Goal: Task Accomplishment & Management: Use online tool/utility

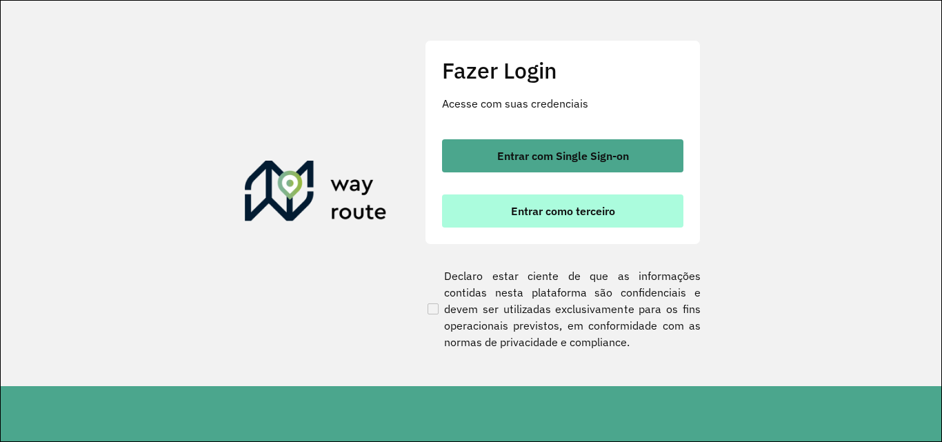
click at [566, 206] on span "Entrar como terceiro" at bounding box center [563, 211] width 104 height 11
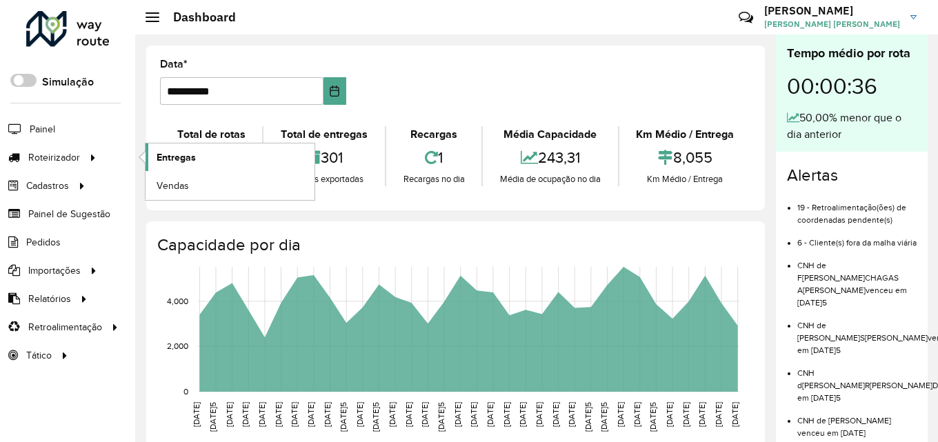
click at [175, 155] on span "Entregas" at bounding box center [176, 157] width 39 height 14
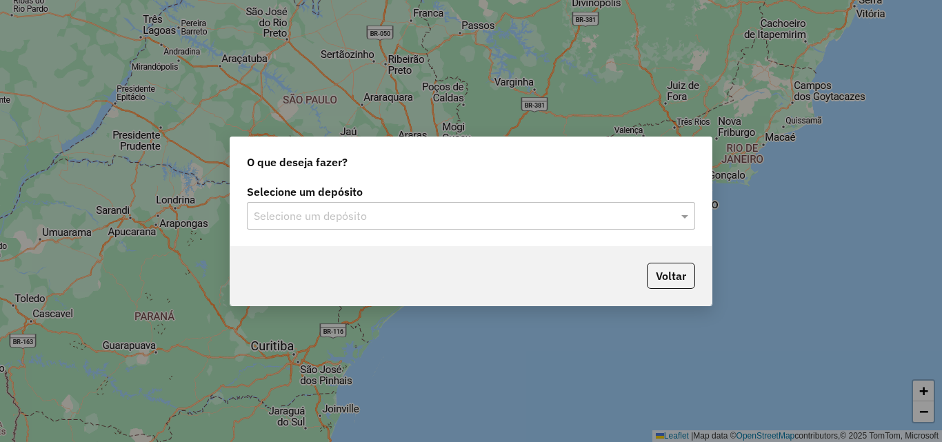
click at [404, 211] on input "text" at bounding box center [457, 216] width 407 height 17
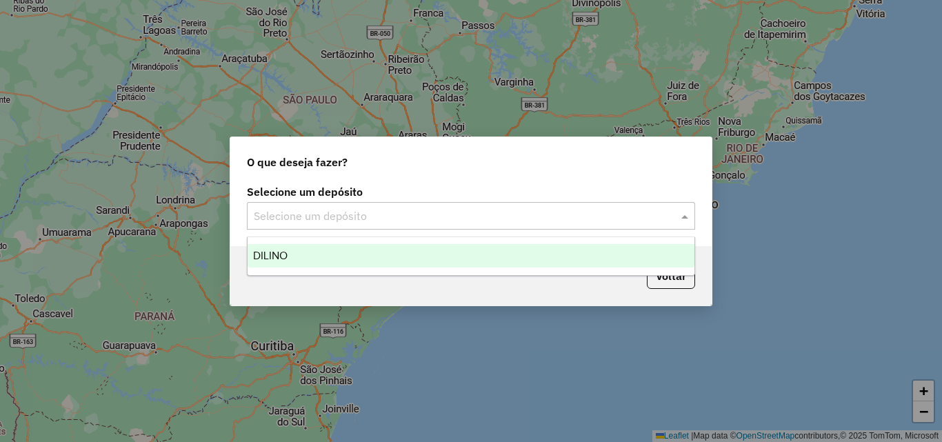
click at [350, 252] on div "DILINO" at bounding box center [471, 255] width 447 height 23
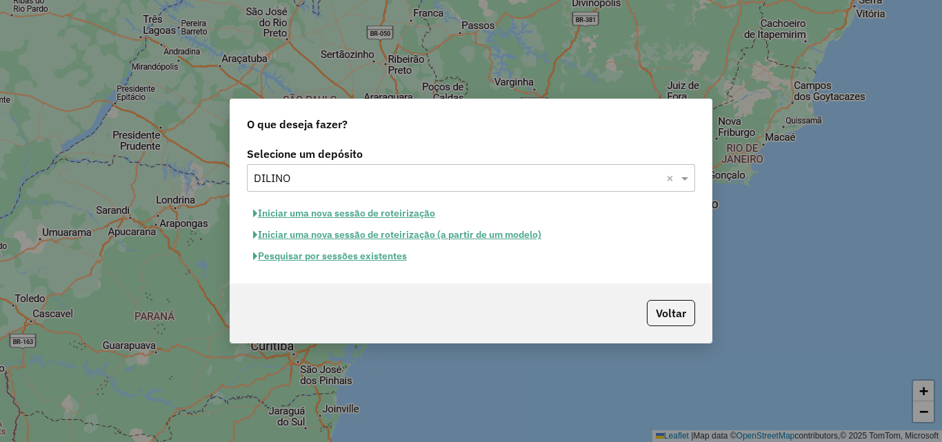
click at [375, 210] on button "Iniciar uma nova sessão de roteirização" at bounding box center [344, 213] width 195 height 21
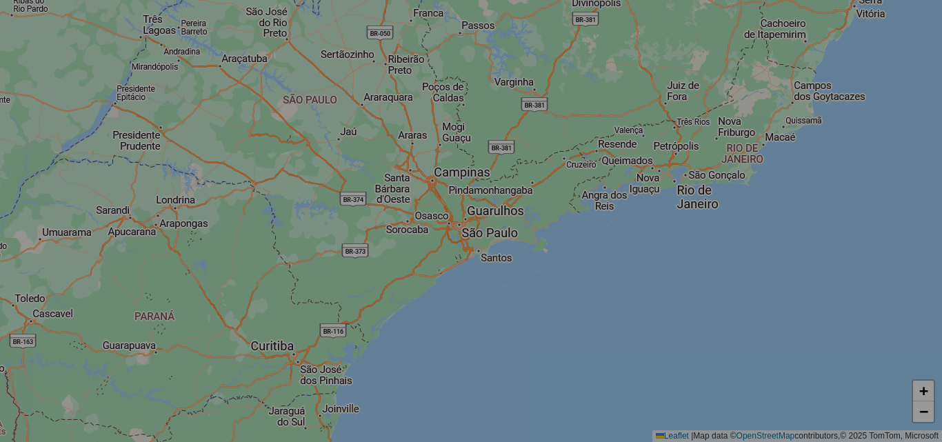
select select "*"
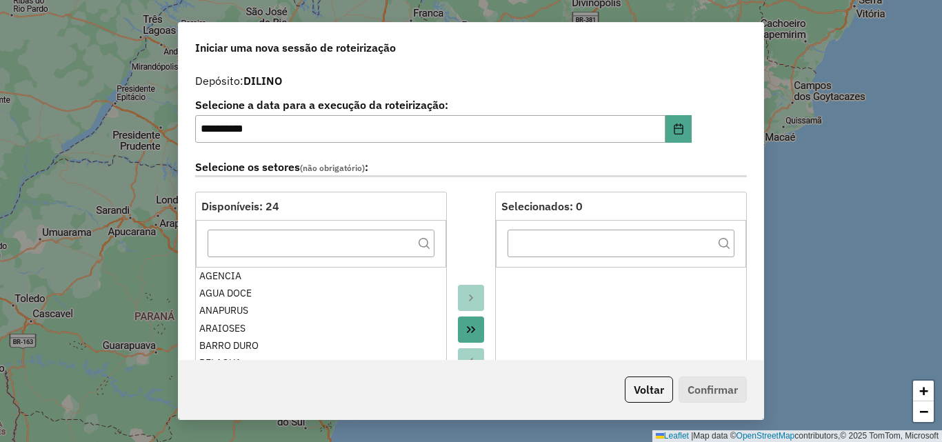
click at [764, 101] on div "**********" at bounding box center [471, 221] width 942 height 442
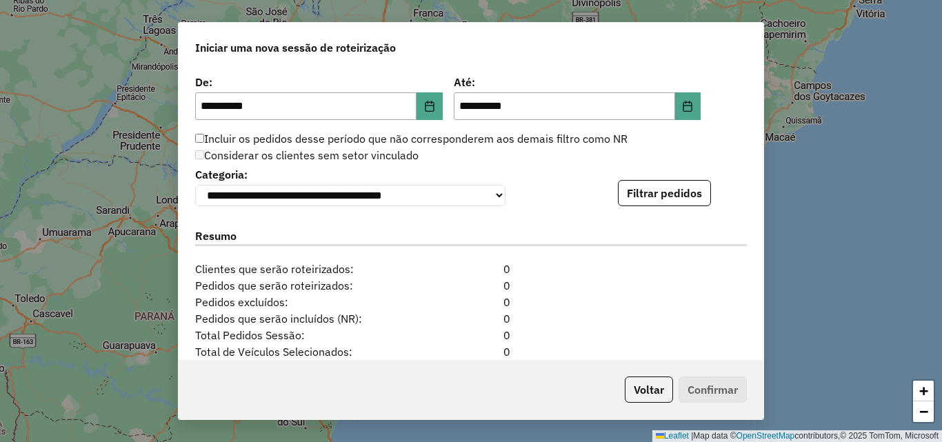
scroll to position [1333, 0]
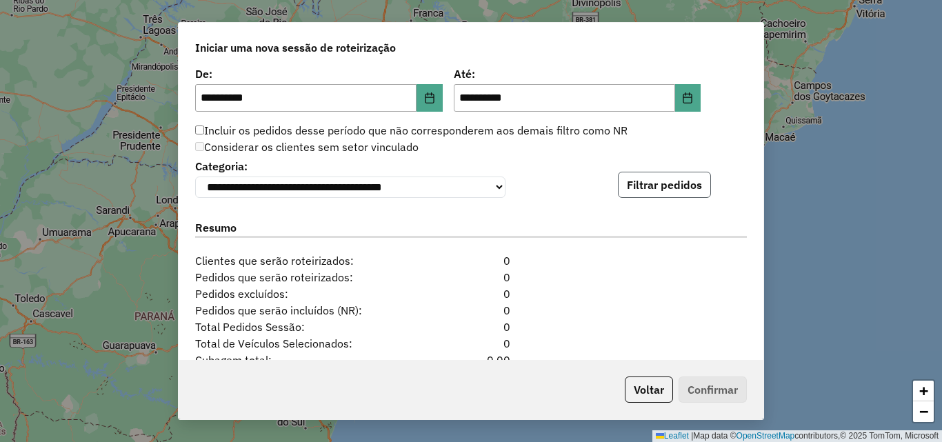
click at [655, 193] on button "Filtrar pedidos" at bounding box center [664, 185] width 93 height 26
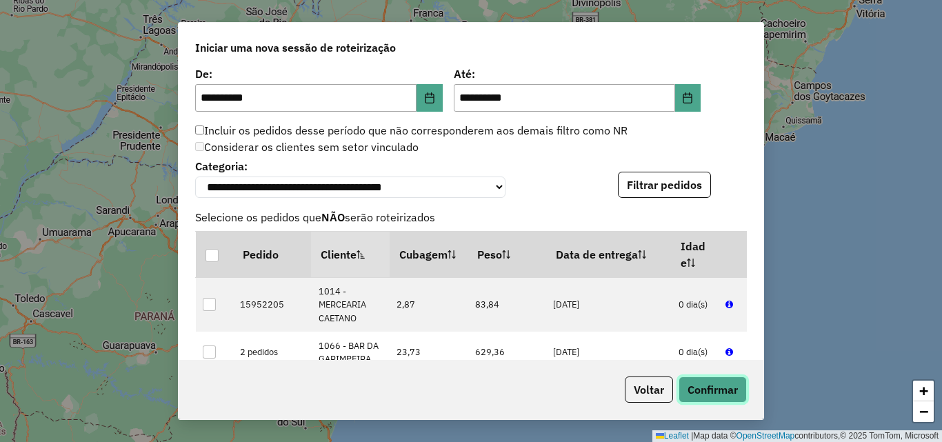
click at [702, 384] on button "Confirmar" at bounding box center [713, 390] width 68 height 26
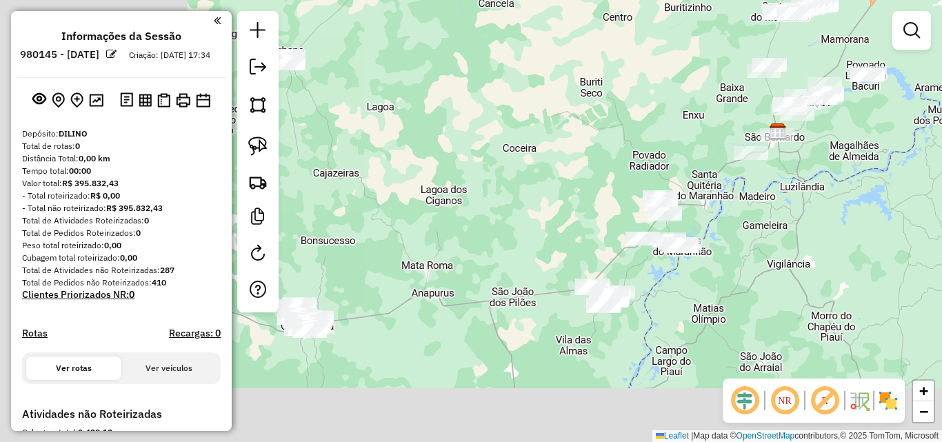
drag, startPoint x: 367, startPoint y: 199, endPoint x: 699, endPoint y: 99, distance: 347.2
click at [699, 99] on div "Janela de atendimento Grade de atendimento Capacidade Transportadoras Veículos …" at bounding box center [471, 221] width 942 height 442
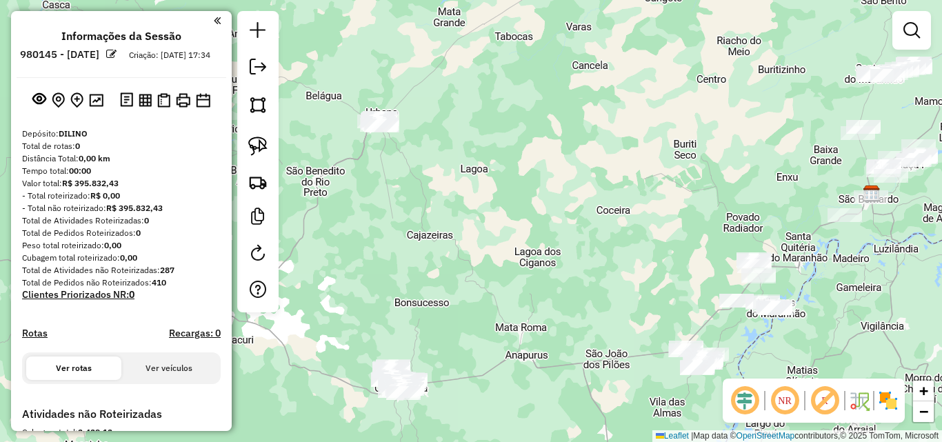
drag, startPoint x: 507, startPoint y: 179, endPoint x: 576, endPoint y: 234, distance: 87.9
click at [576, 234] on div "Janela de atendimento Grade de atendimento Capacidade Transportadoras Veículos …" at bounding box center [471, 221] width 942 height 442
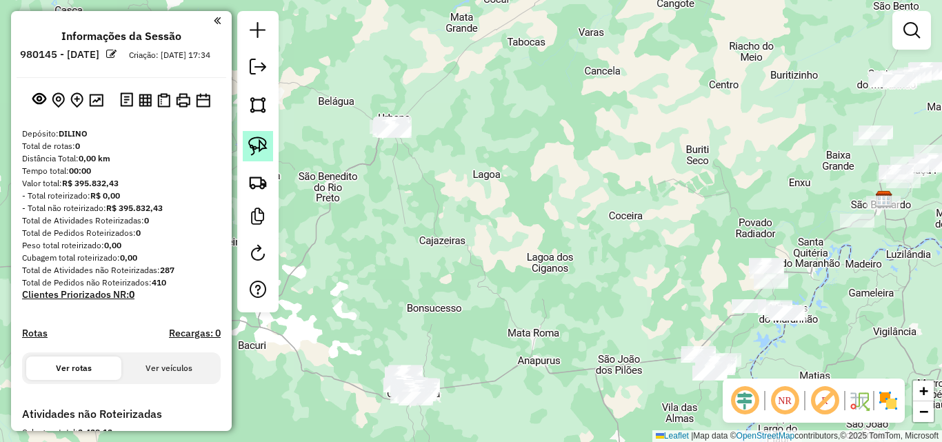
click at [268, 152] on link at bounding box center [258, 146] width 30 height 30
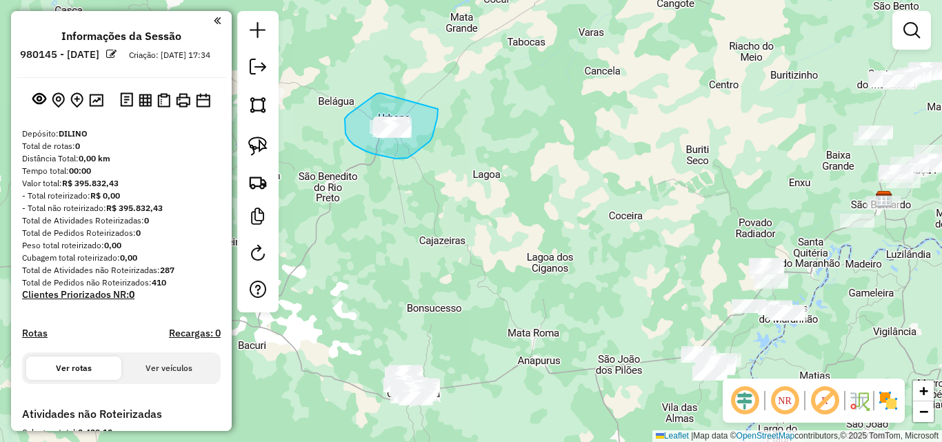
drag, startPoint x: 381, startPoint y: 93, endPoint x: 438, endPoint y: 109, distance: 59.4
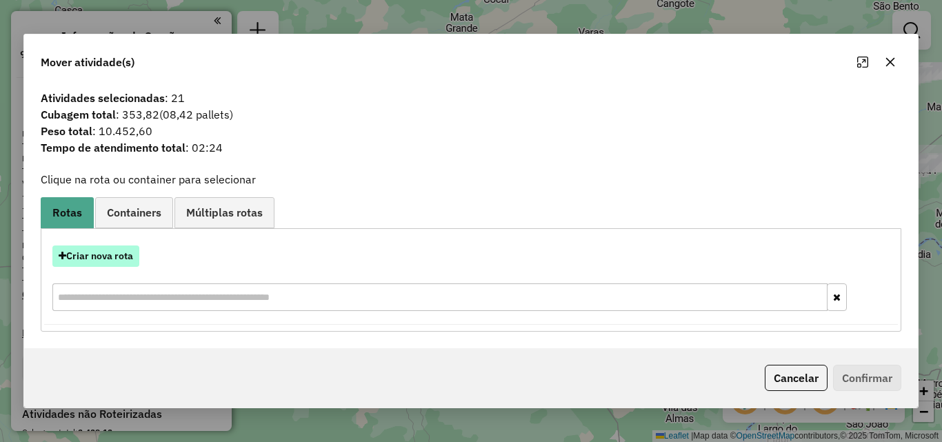
click at [115, 257] on button "Criar nova rota" at bounding box center [95, 256] width 87 height 21
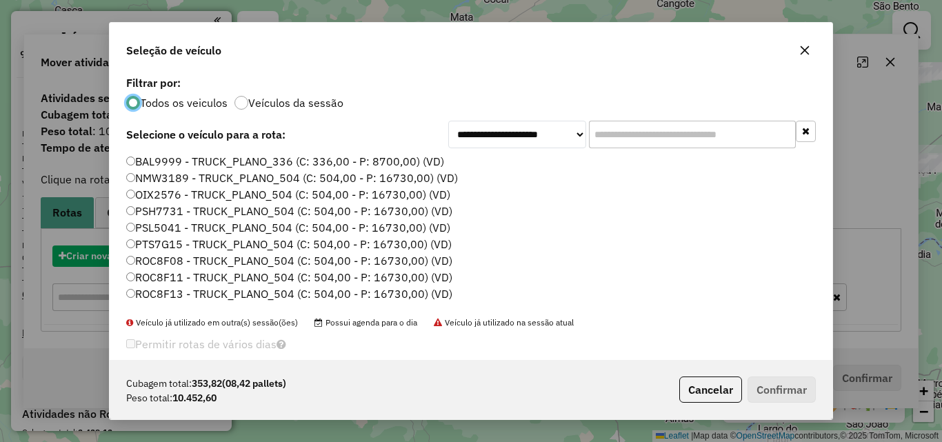
scroll to position [8, 4]
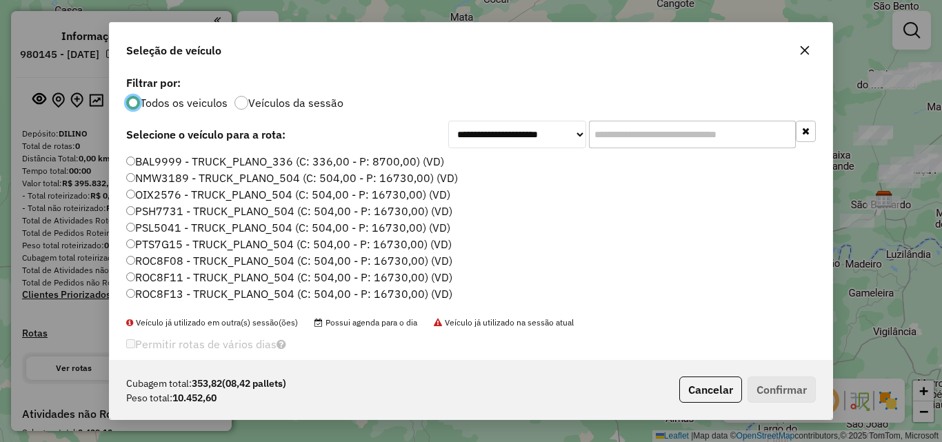
click at [406, 179] on label "NMW3189 - TRUCK_PLANO_504 (C: 504,00 - P: 16730,00) (VD)" at bounding box center [292, 178] width 332 height 17
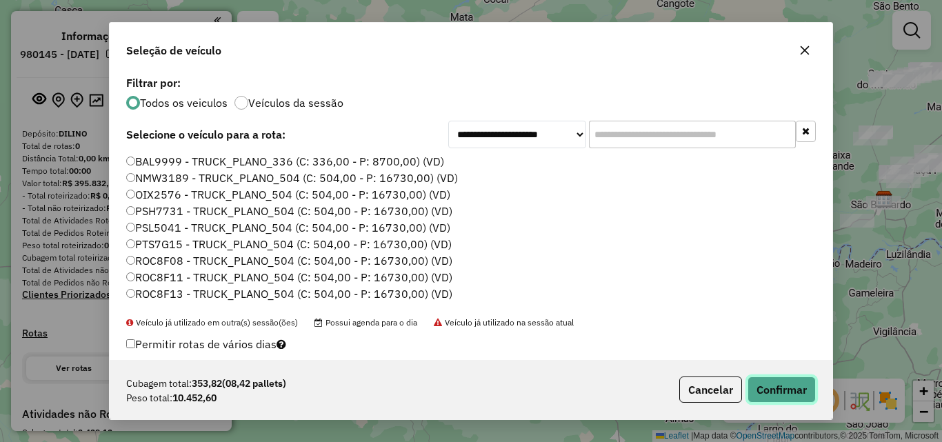
click at [777, 383] on button "Confirmar" at bounding box center [782, 390] width 68 height 26
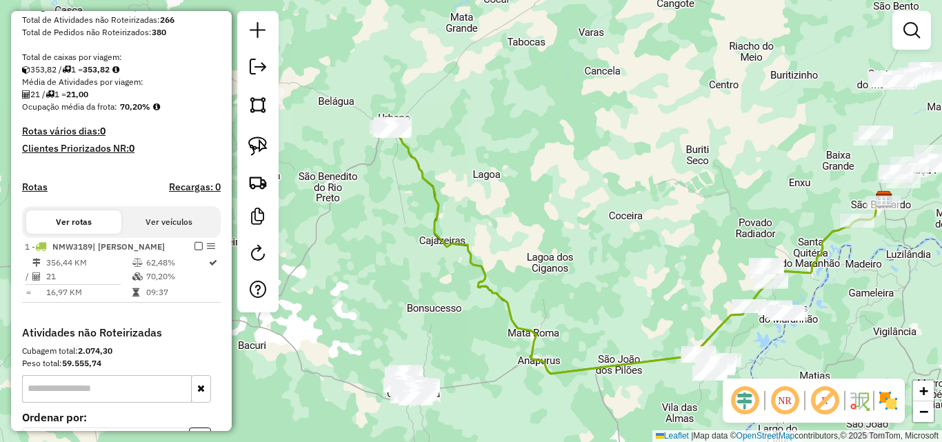
scroll to position [276, 0]
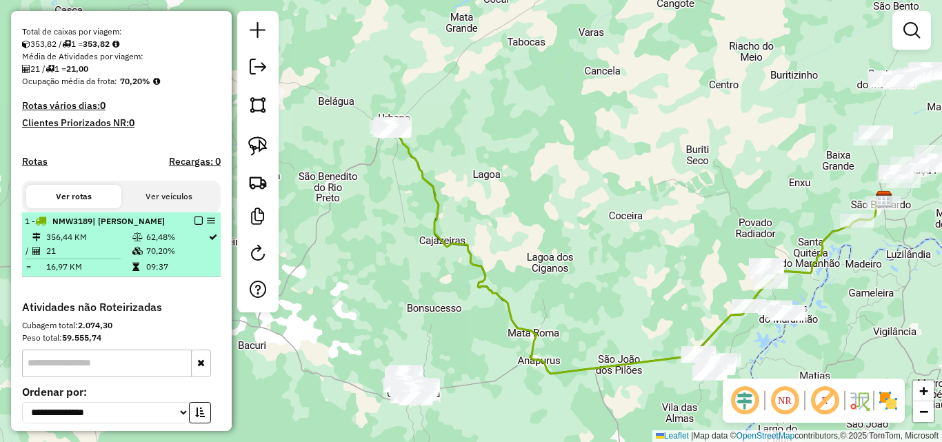
click at [195, 225] on em at bounding box center [199, 221] width 8 height 8
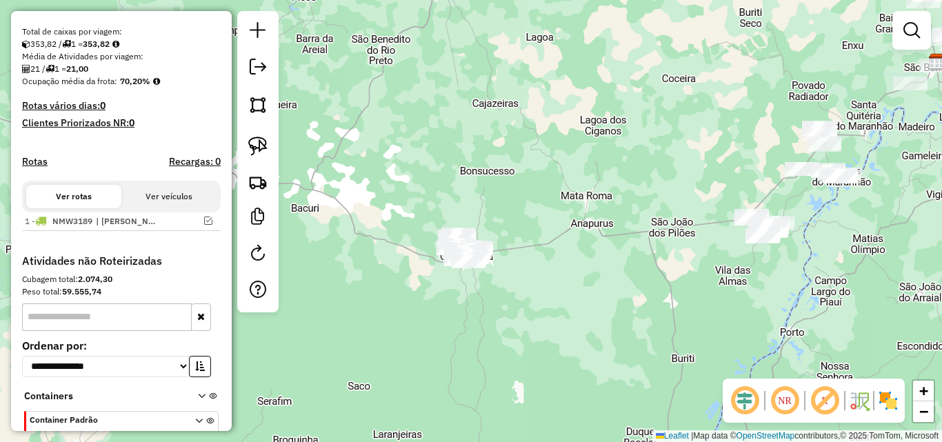
drag, startPoint x: 368, startPoint y: 289, endPoint x: 426, endPoint y: 133, distance: 166.3
click at [426, 133] on div "Janela de atendimento Grade de atendimento Capacidade Transportadoras Veículos …" at bounding box center [471, 221] width 942 height 442
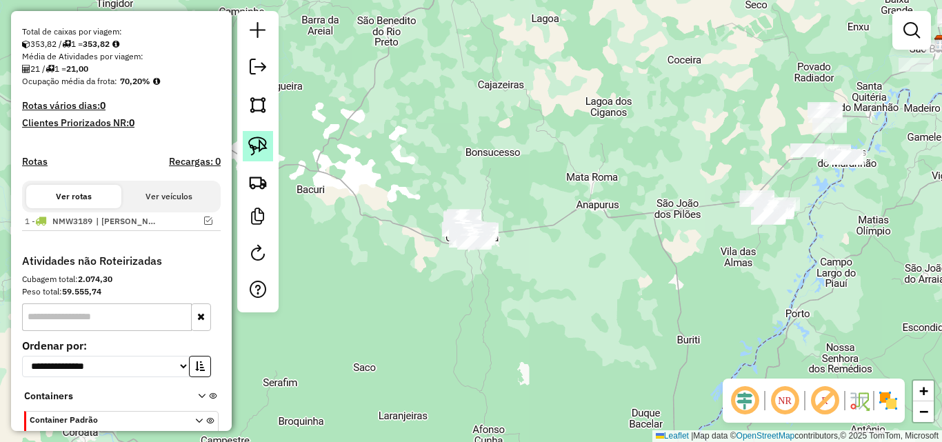
click at [266, 141] on img at bounding box center [257, 146] width 19 height 19
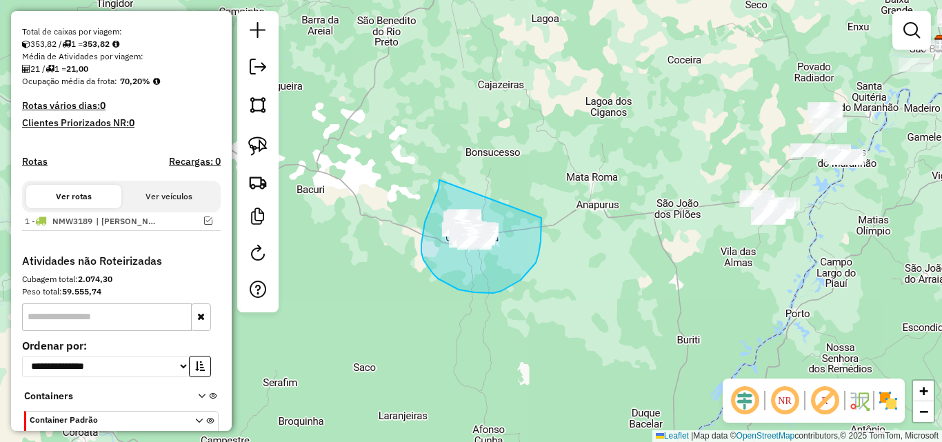
drag, startPoint x: 439, startPoint y: 180, endPoint x: 541, endPoint y: 218, distance: 108.9
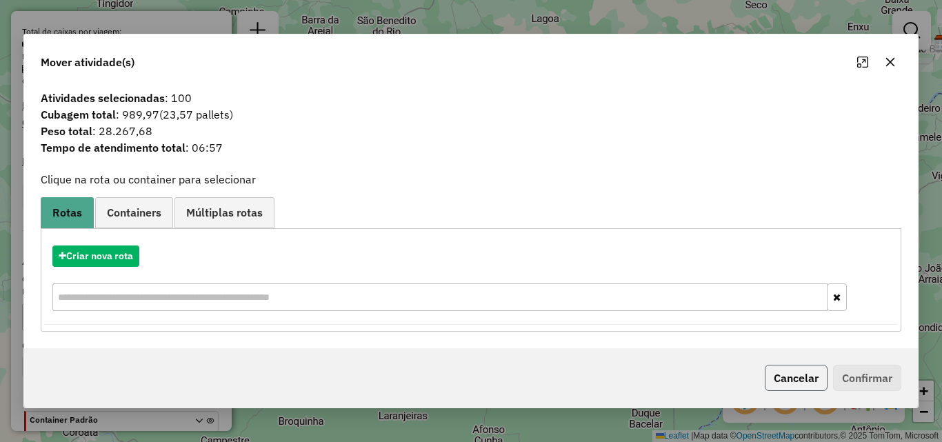
click at [807, 377] on button "Cancelar" at bounding box center [796, 378] width 63 height 26
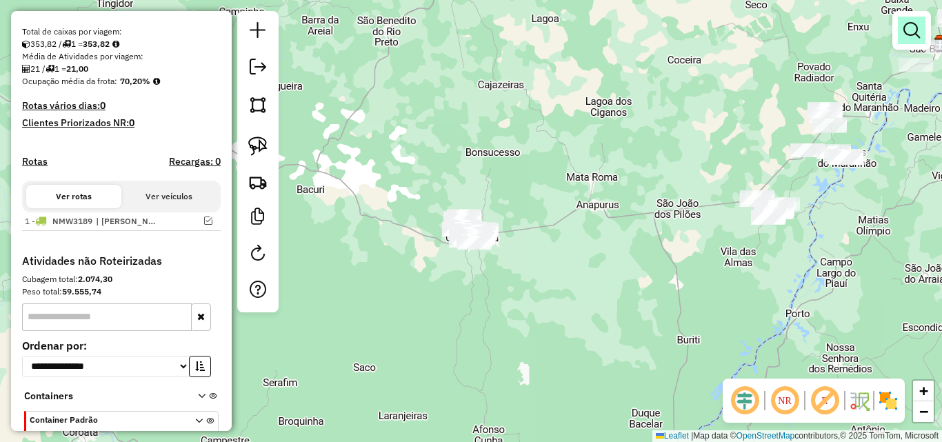
click at [913, 30] on em at bounding box center [912, 30] width 17 height 17
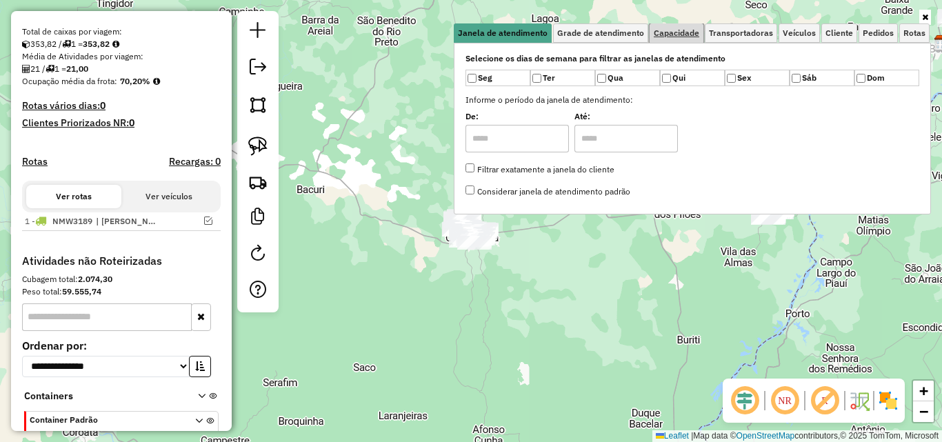
click at [672, 32] on span "Capacidade" at bounding box center [677, 33] width 46 height 8
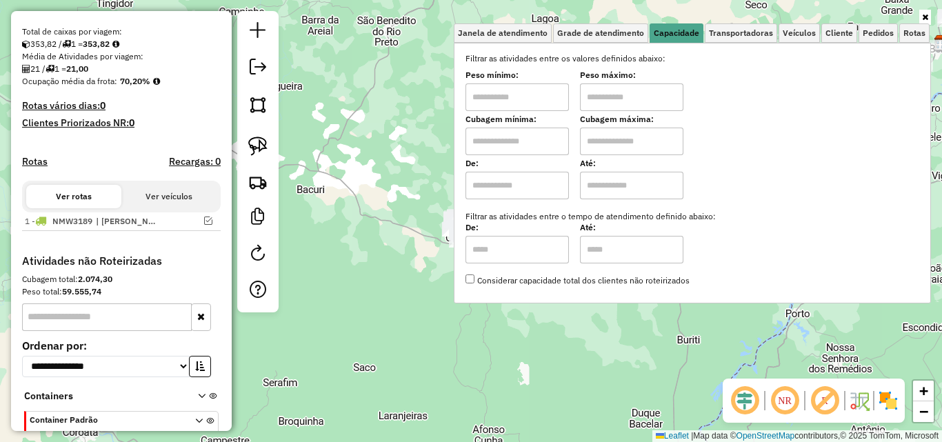
click at [516, 141] on input "text" at bounding box center [517, 142] width 103 height 28
type input "*****"
type input "******"
click at [386, 136] on div "Limpar filtros Janela de atendimento Grade de atendimento Capacidade Transporta…" at bounding box center [471, 221] width 942 height 442
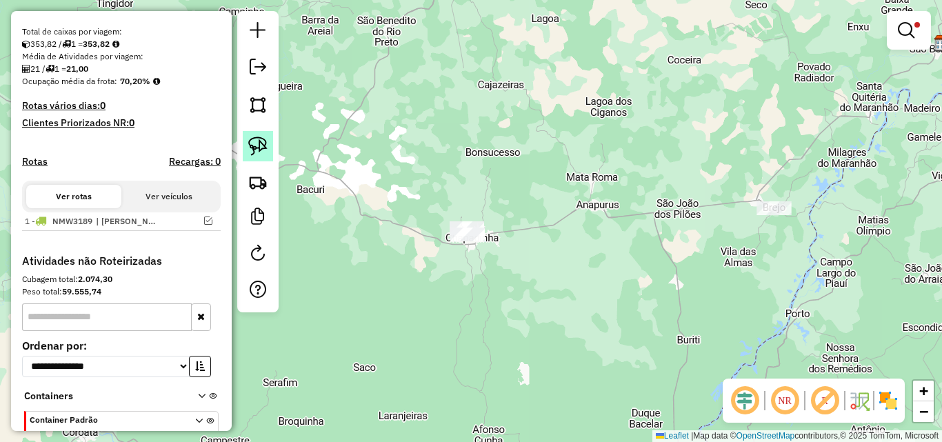
click at [254, 137] on img at bounding box center [257, 146] width 19 height 19
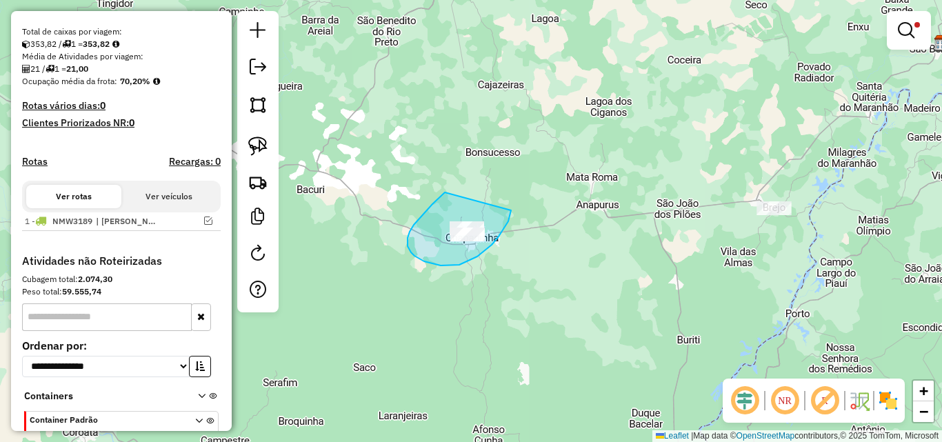
drag, startPoint x: 445, startPoint y: 192, endPoint x: 511, endPoint y: 210, distance: 68.4
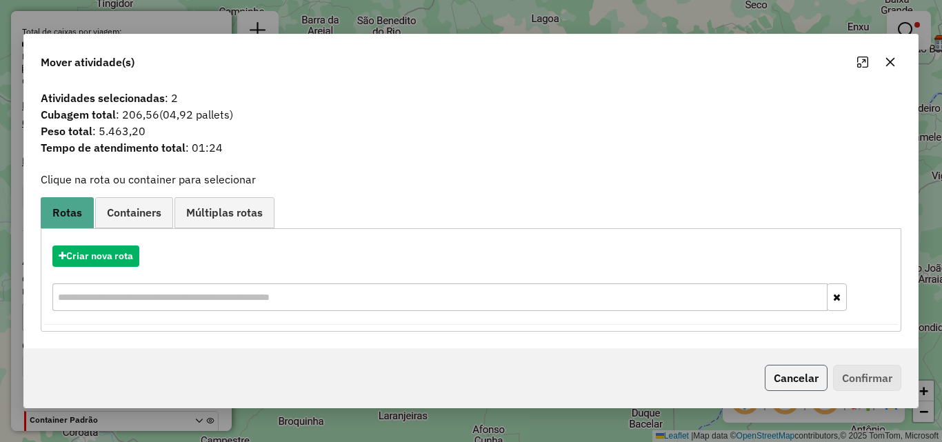
click at [799, 372] on button "Cancelar" at bounding box center [796, 378] width 63 height 26
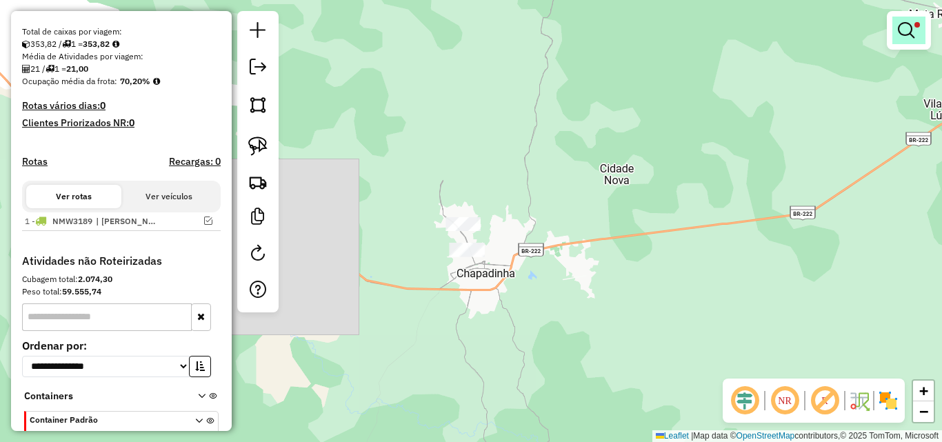
click at [917, 33] on link at bounding box center [909, 31] width 33 height 28
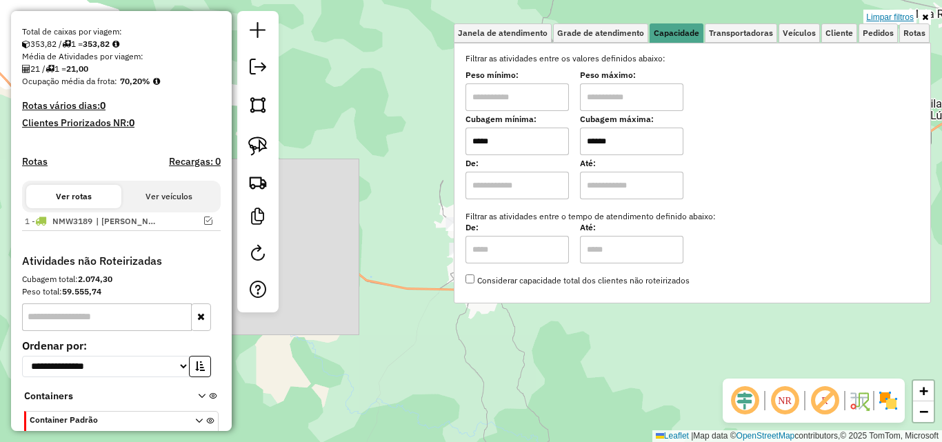
click at [901, 15] on link "Limpar filtros" at bounding box center [890, 17] width 53 height 15
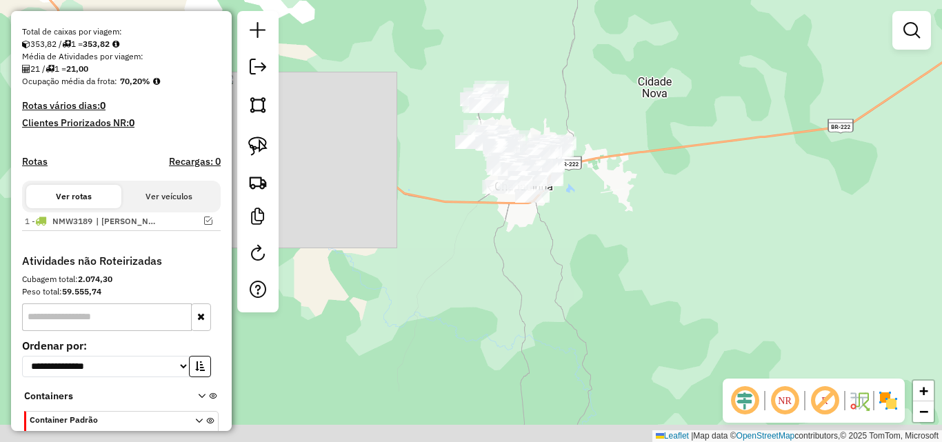
drag, startPoint x: 556, startPoint y: 210, endPoint x: 601, endPoint y: 97, distance: 121.9
click at [601, 97] on div "Janela de atendimento Grade de atendimento Capacidade Transportadoras Veículos …" at bounding box center [471, 221] width 942 height 442
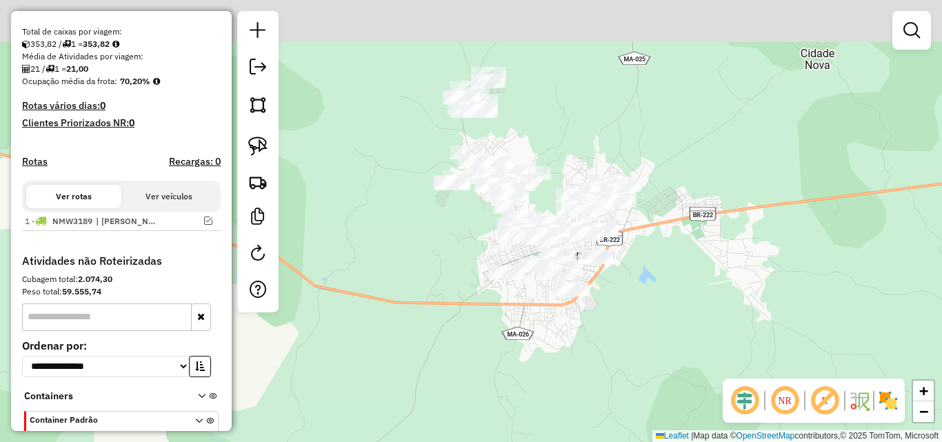
drag, startPoint x: 385, startPoint y: 212, endPoint x: 410, endPoint y: 301, distance: 92.4
click at [410, 301] on div "Janela de atendimento Grade de atendimento Capacidade Transportadoras Veículos …" at bounding box center [471, 221] width 942 height 442
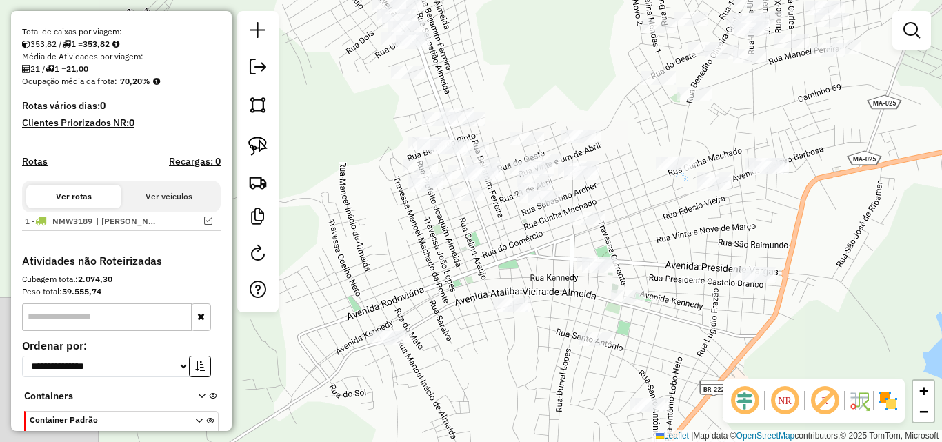
drag, startPoint x: 860, startPoint y: 206, endPoint x: 859, endPoint y: 141, distance: 64.8
click at [859, 141] on div "Janela de atendimento Grade de atendimento Capacidade Transportadoras Veículos …" at bounding box center [471, 221] width 942 height 442
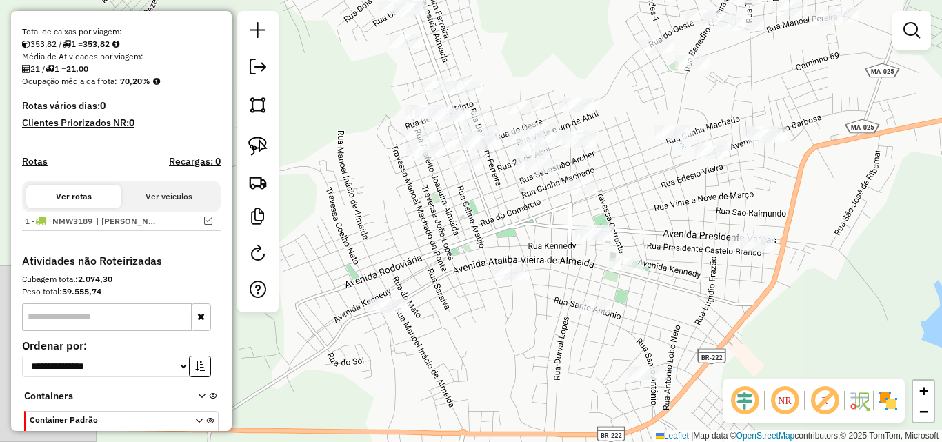
drag, startPoint x: 839, startPoint y: 243, endPoint x: 837, endPoint y: 211, distance: 31.8
click at [837, 211] on div "Janela de atendimento Grade de atendimento Capacidade Transportadoras Veículos …" at bounding box center [471, 221] width 942 height 442
click at [261, 146] on img at bounding box center [257, 146] width 19 height 19
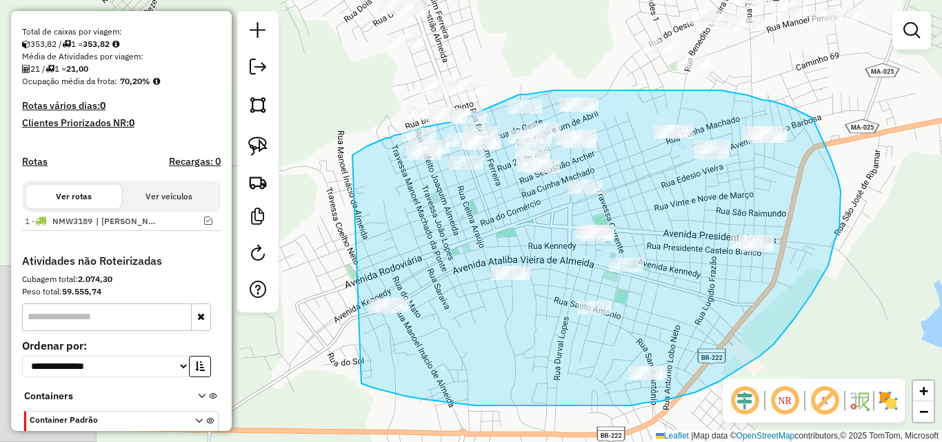
drag, startPoint x: 352, startPoint y: 155, endPoint x: 361, endPoint y: 383, distance: 228.5
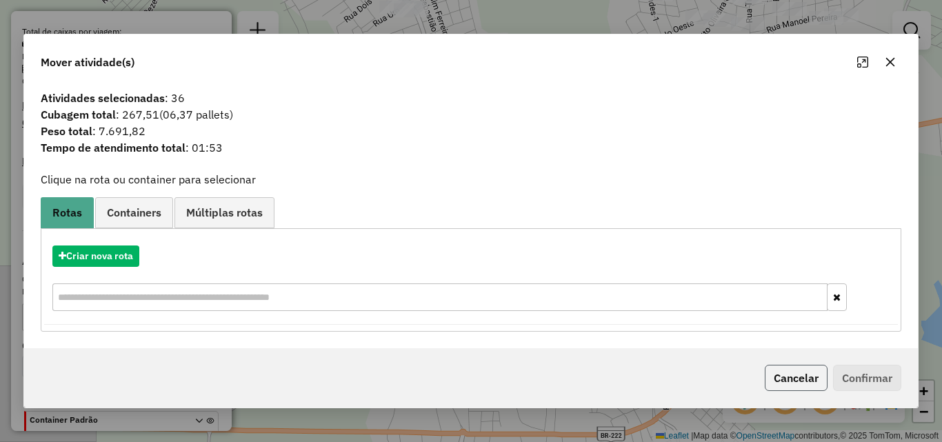
click at [780, 374] on button "Cancelar" at bounding box center [796, 378] width 63 height 26
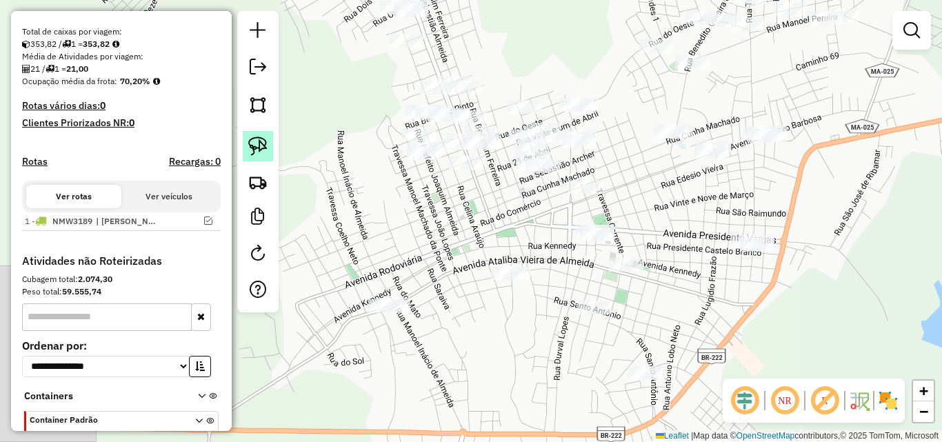
click at [263, 146] on img at bounding box center [257, 146] width 19 height 19
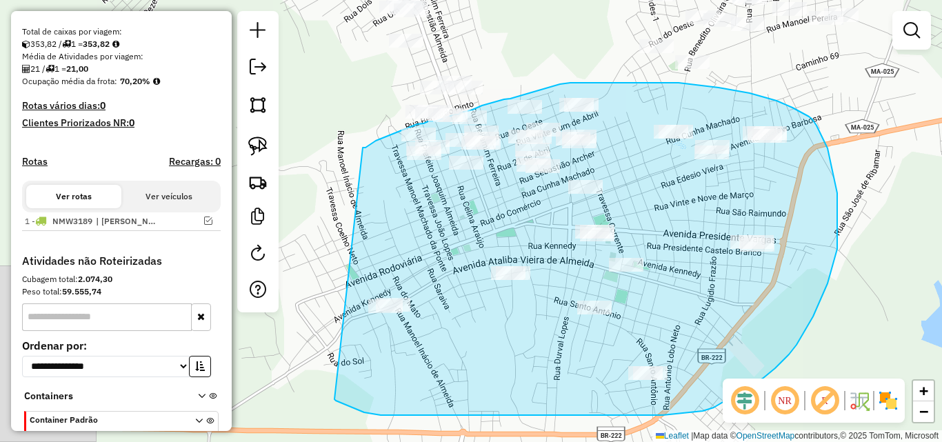
drag, startPoint x: 363, startPoint y: 148, endPoint x: 335, endPoint y: 399, distance: 253.3
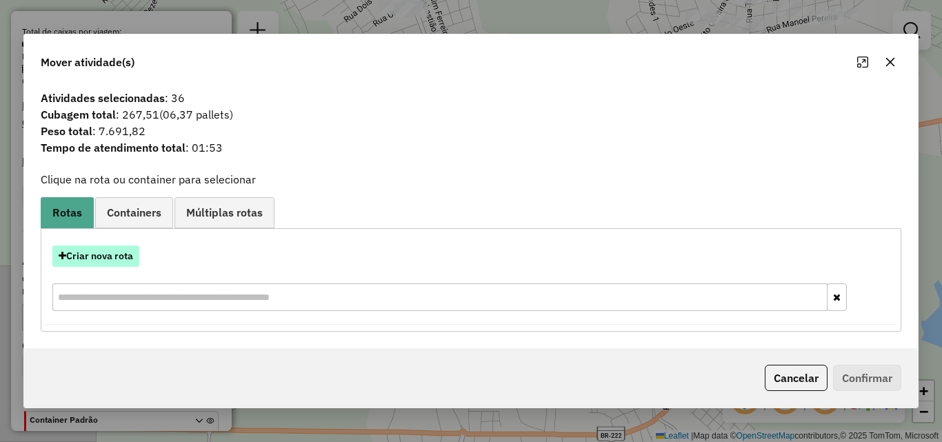
click at [117, 266] on button "Criar nova rota" at bounding box center [95, 256] width 87 height 21
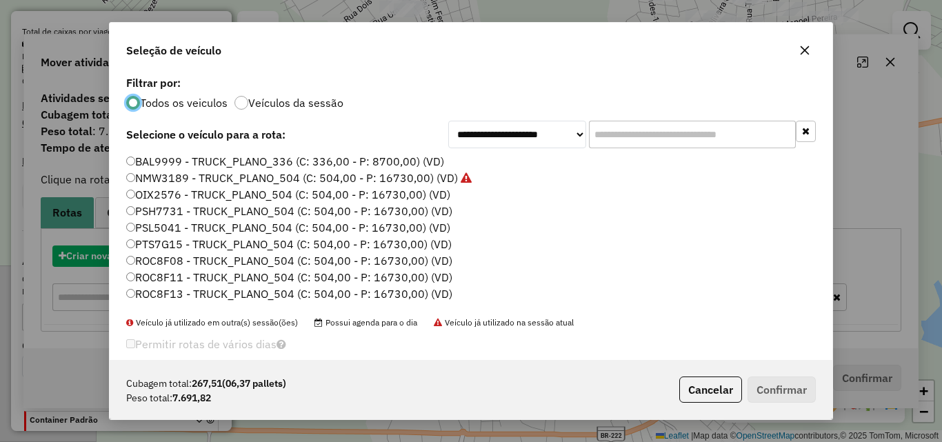
scroll to position [8, 4]
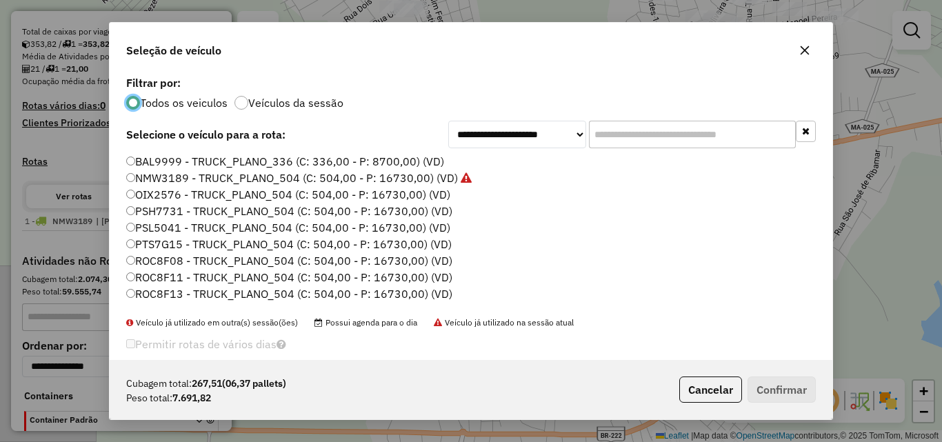
click at [397, 193] on label "OIX2576 - TRUCK_PLANO_504 (C: 504,00 - P: 16730,00) (VD)" at bounding box center [288, 194] width 324 height 17
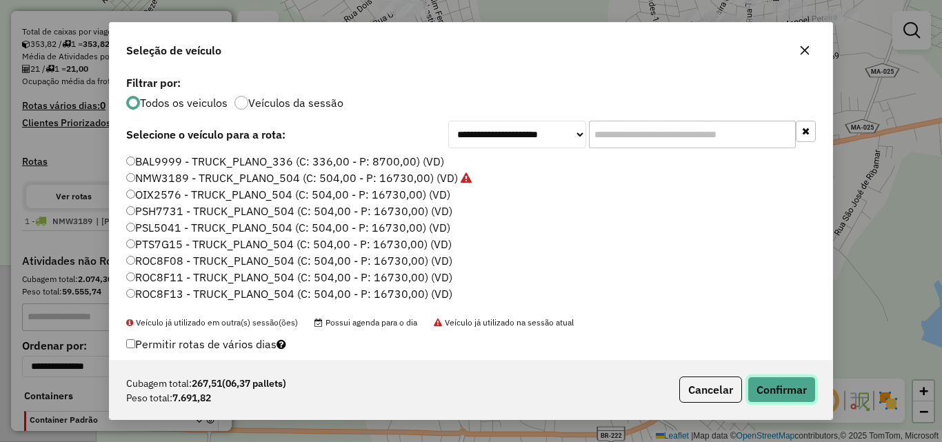
click at [766, 382] on button "Confirmar" at bounding box center [782, 390] width 68 height 26
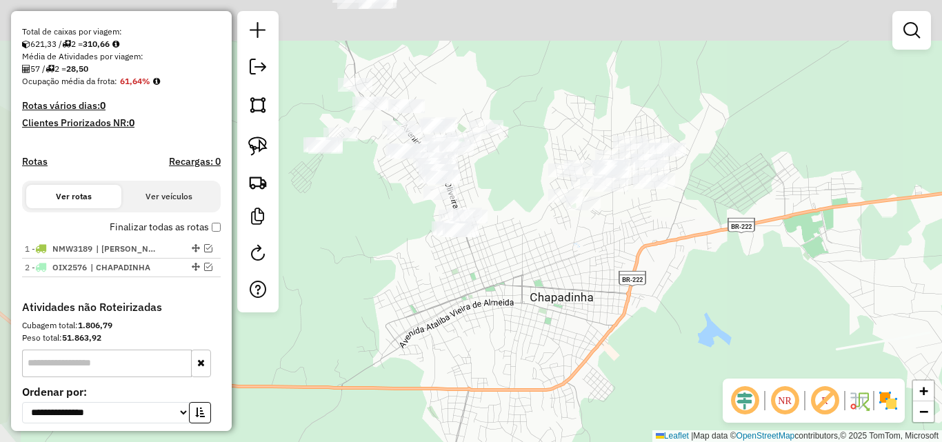
drag, startPoint x: 561, startPoint y: 237, endPoint x: 589, endPoint y: 302, distance: 71.4
click at [589, 302] on div "Janela de atendimento Grade de atendimento Capacidade Transportadoras Veículos …" at bounding box center [471, 221] width 942 height 442
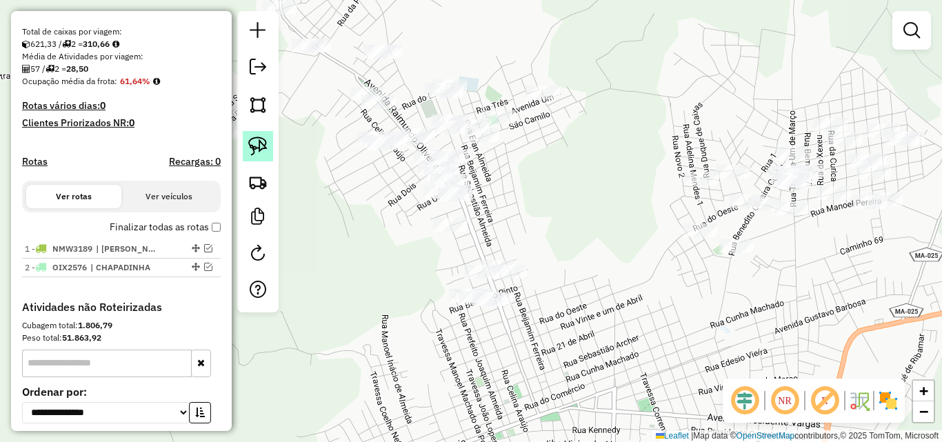
click at [259, 145] on img at bounding box center [257, 146] width 19 height 19
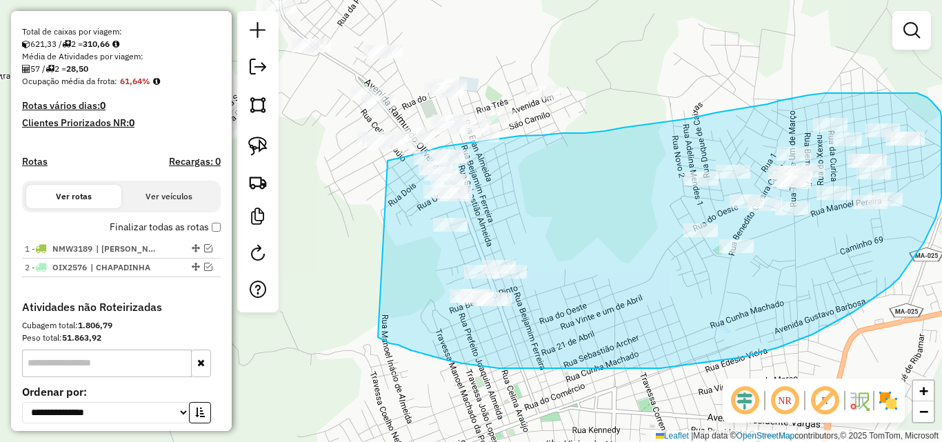
drag, startPoint x: 388, startPoint y: 161, endPoint x: 378, endPoint y: 337, distance: 176.8
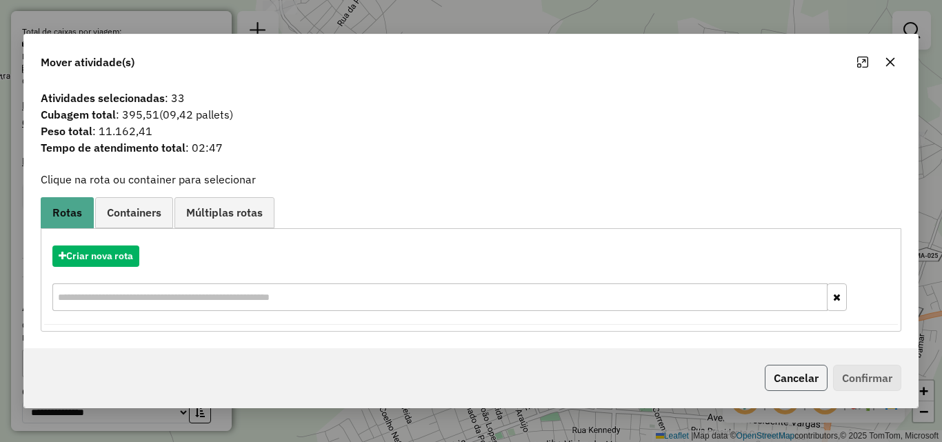
click at [780, 379] on button "Cancelar" at bounding box center [796, 378] width 63 height 26
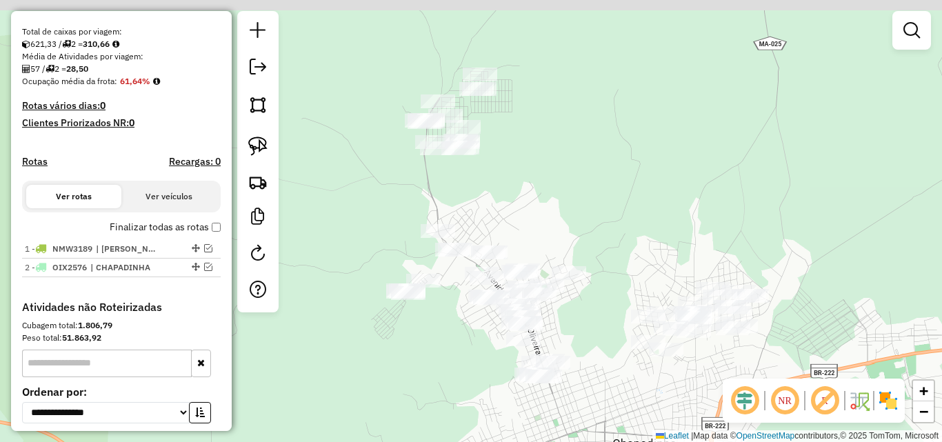
drag, startPoint x: 511, startPoint y: 216, endPoint x: 586, endPoint y: 343, distance: 147.5
click at [586, 343] on div "Janela de atendimento Grade de atendimento Capacidade Transportadoras Veículos …" at bounding box center [471, 221] width 942 height 442
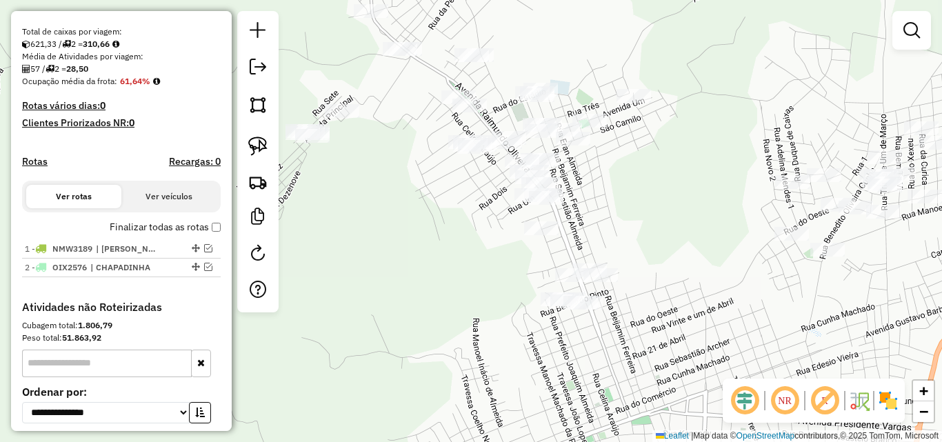
drag, startPoint x: 590, startPoint y: 289, endPoint x: 617, endPoint y: 154, distance: 137.8
click at [617, 154] on div "Janela de atendimento Grade de atendimento Capacidade Transportadoras Veículos …" at bounding box center [471, 221] width 942 height 442
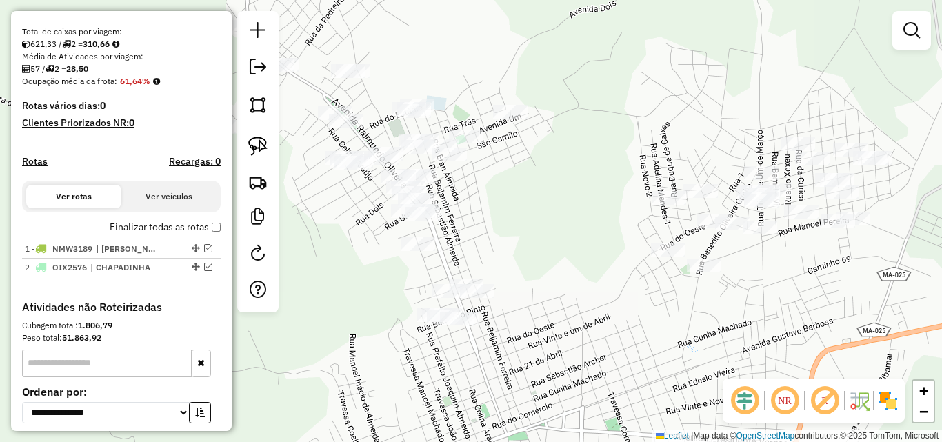
drag, startPoint x: 660, startPoint y: 181, endPoint x: 537, endPoint y: 197, distance: 124.5
click at [537, 197] on div "Janela de atendimento Grade de atendimento Capacidade Transportadoras Veículos …" at bounding box center [471, 221] width 942 height 442
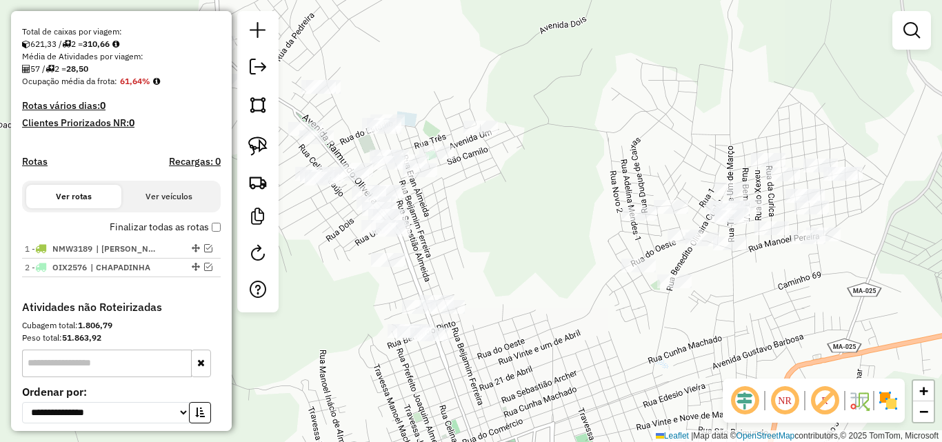
drag, startPoint x: 575, startPoint y: 192, endPoint x: 545, endPoint y: 208, distance: 33.6
click at [545, 208] on div "Janela de atendimento Grade de atendimento Capacidade Transportadoras Veículos …" at bounding box center [471, 221] width 942 height 442
click at [261, 137] on img at bounding box center [257, 146] width 19 height 19
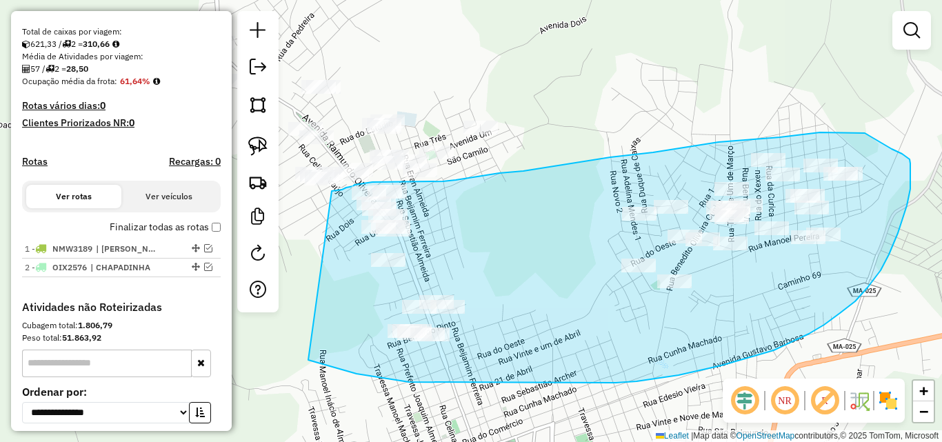
drag, startPoint x: 332, startPoint y: 191, endPoint x: 308, endPoint y: 360, distance: 170.6
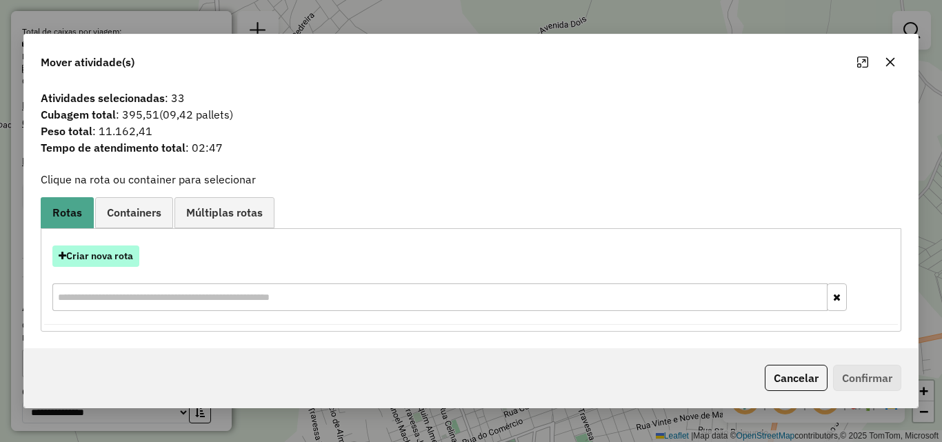
click at [113, 255] on button "Criar nova rota" at bounding box center [95, 256] width 87 height 21
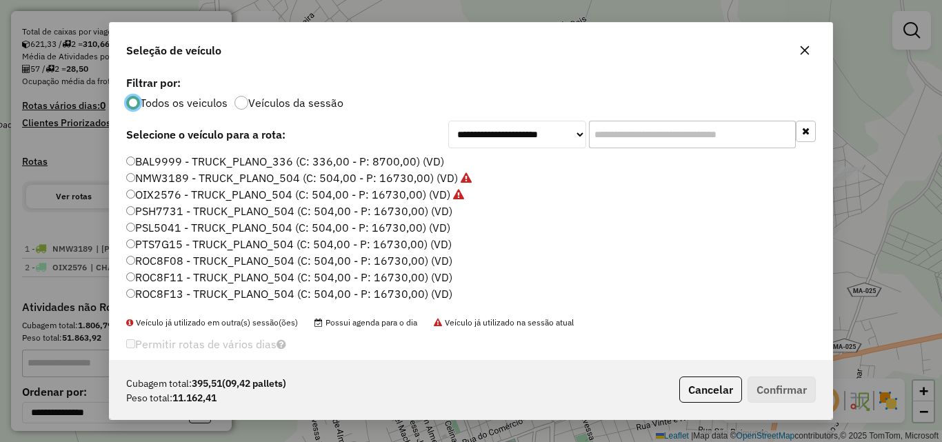
click at [439, 213] on label "PSH7731 - TRUCK_PLANO_504 (C: 504,00 - P: 16730,00) (VD)" at bounding box center [289, 211] width 326 height 17
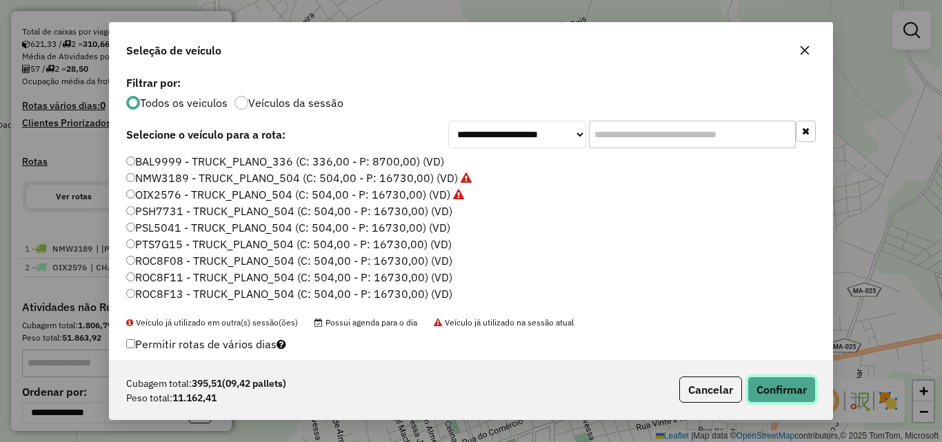
click at [773, 386] on button "Confirmar" at bounding box center [782, 390] width 68 height 26
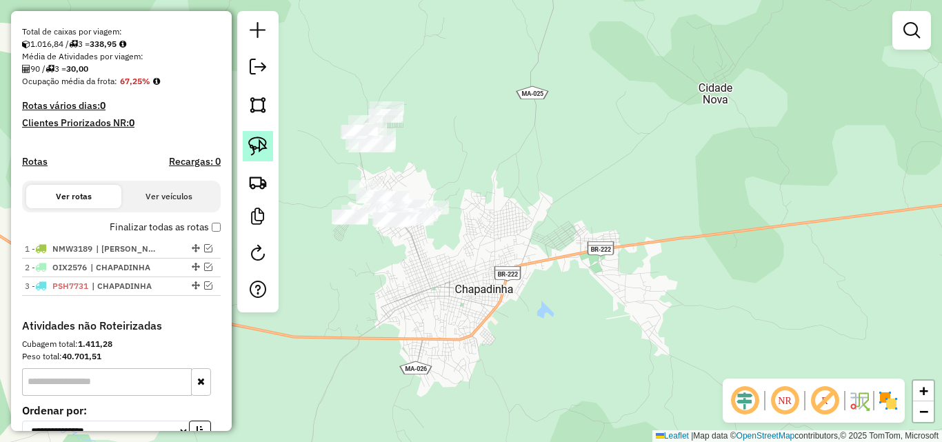
click at [259, 152] on img at bounding box center [257, 146] width 19 height 19
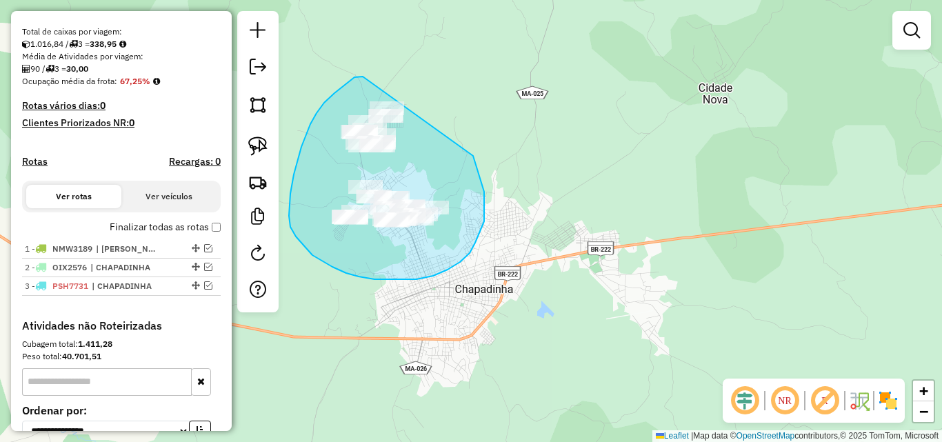
drag, startPoint x: 363, startPoint y: 77, endPoint x: 471, endPoint y: 147, distance: 129.1
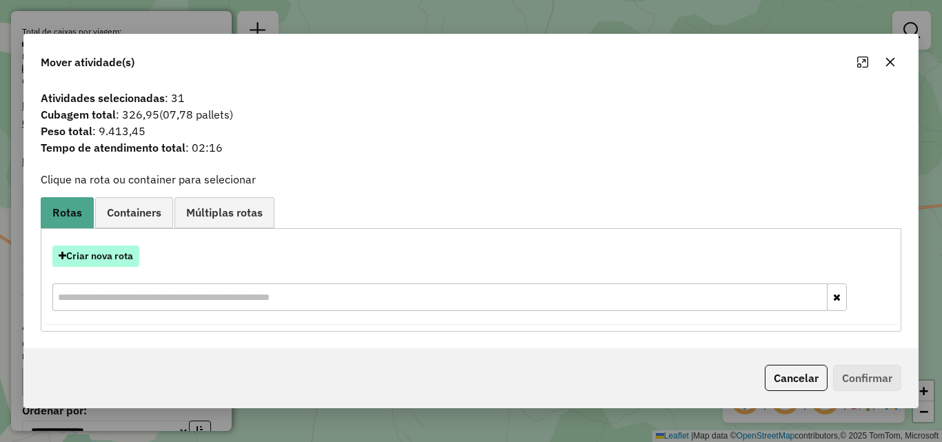
click at [110, 252] on button "Criar nova rota" at bounding box center [95, 256] width 87 height 21
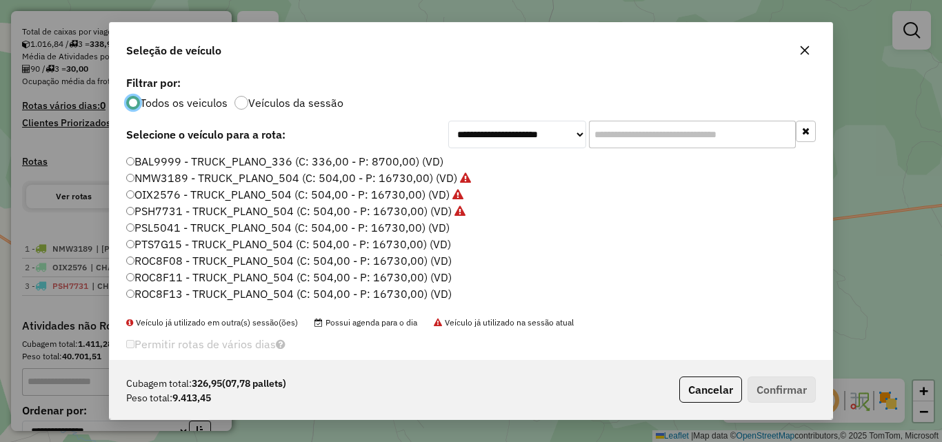
click at [426, 235] on label "PSL5041 - TRUCK_PLANO_504 (C: 504,00 - P: 16730,00) (VD)" at bounding box center [287, 227] width 323 height 17
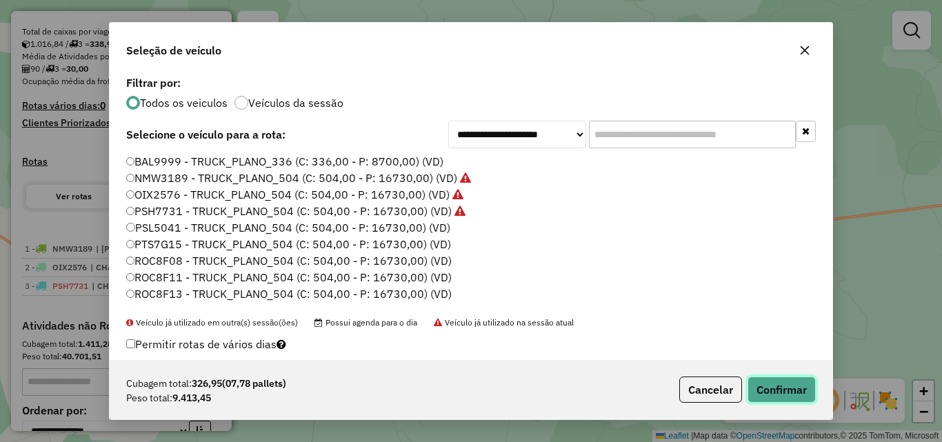
click at [792, 384] on button "Confirmar" at bounding box center [782, 390] width 68 height 26
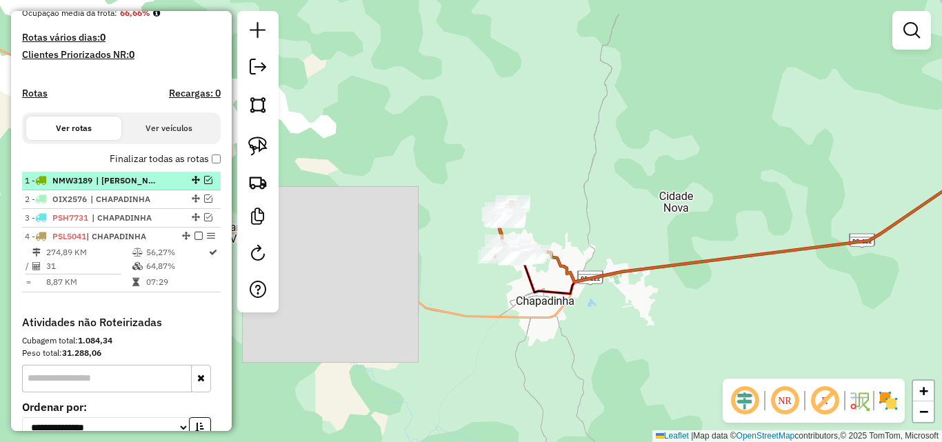
scroll to position [414, 0]
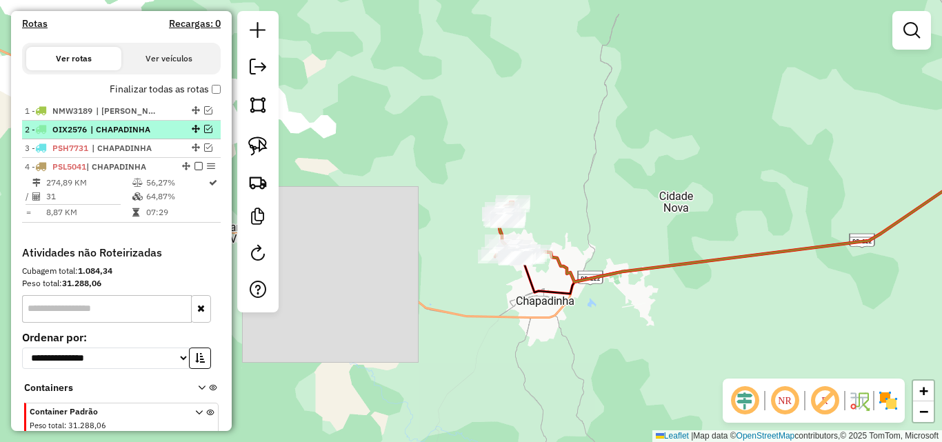
click at [204, 133] on em at bounding box center [208, 129] width 8 height 8
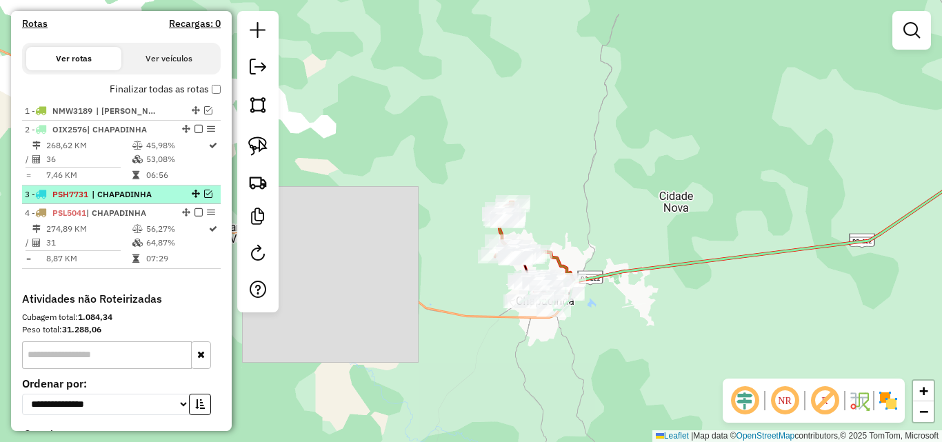
click at [204, 198] on em at bounding box center [208, 194] width 8 height 8
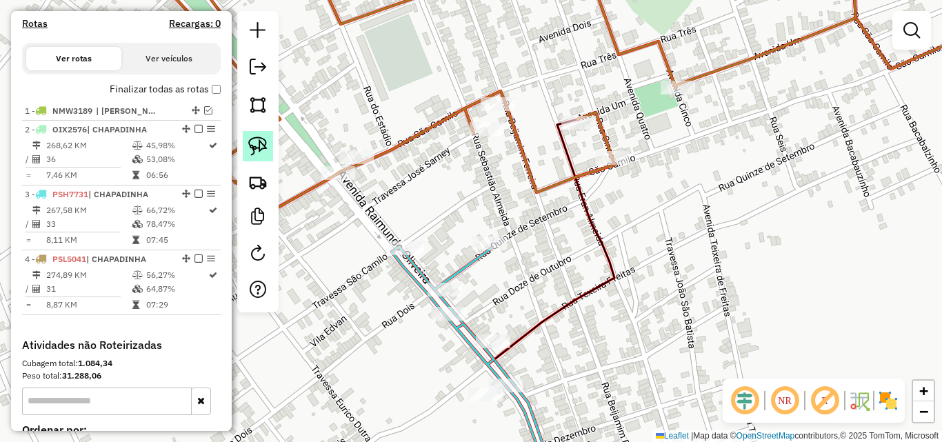
click at [263, 143] on img at bounding box center [257, 146] width 19 height 19
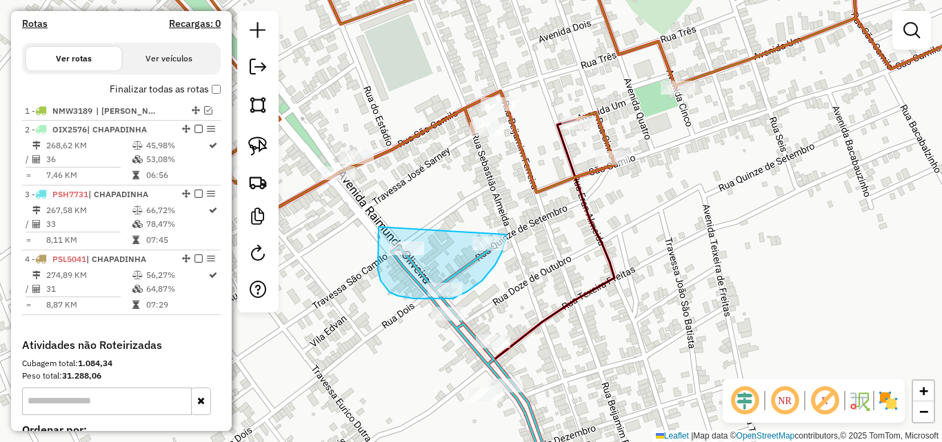
drag, startPoint x: 379, startPoint y: 227, endPoint x: 506, endPoint y: 235, distance: 127.8
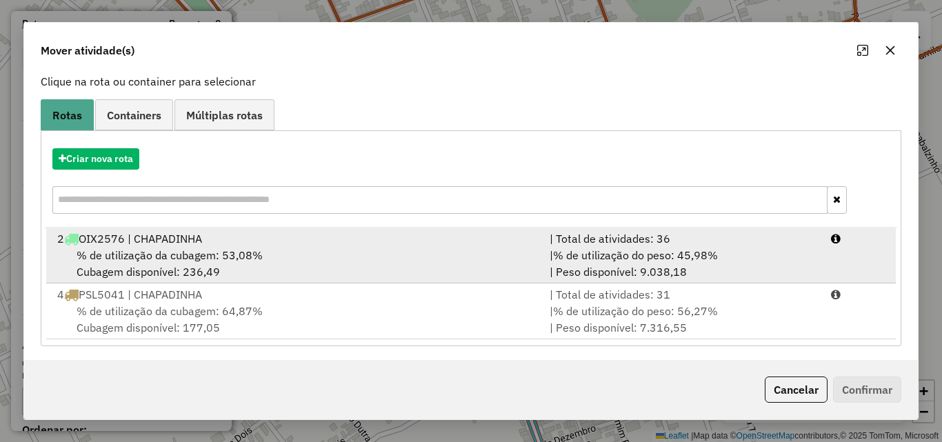
scroll to position [89, 0]
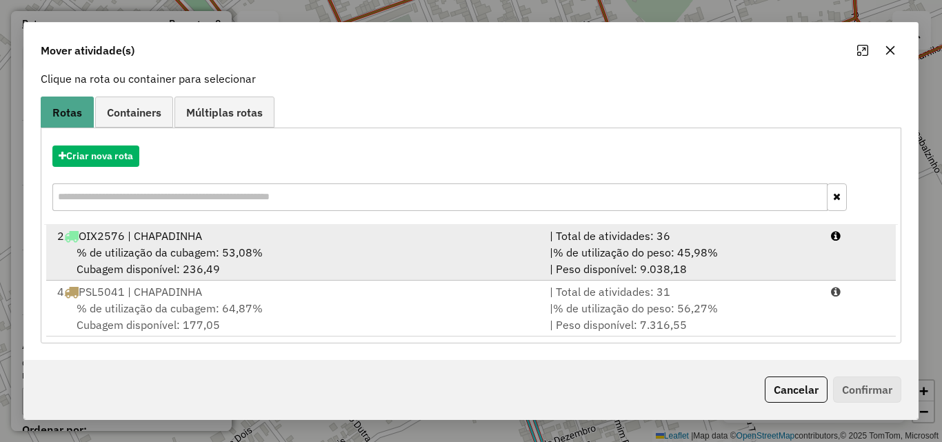
click at [410, 243] on div "2 OIX2576 | CHAPADINHA" at bounding box center [295, 236] width 492 height 17
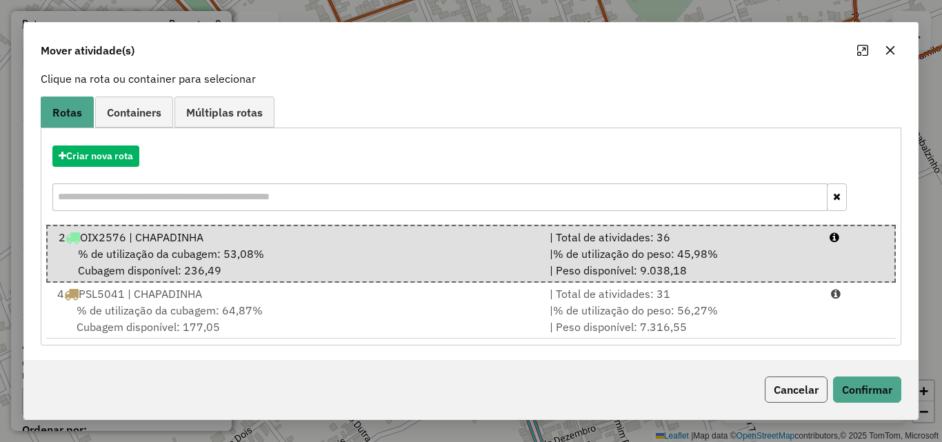
click at [797, 381] on button "Cancelar" at bounding box center [796, 390] width 63 height 26
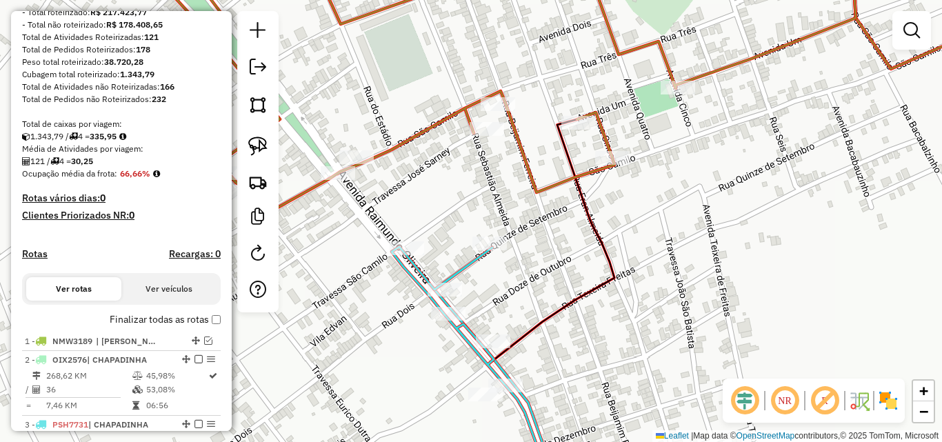
scroll to position [276, 0]
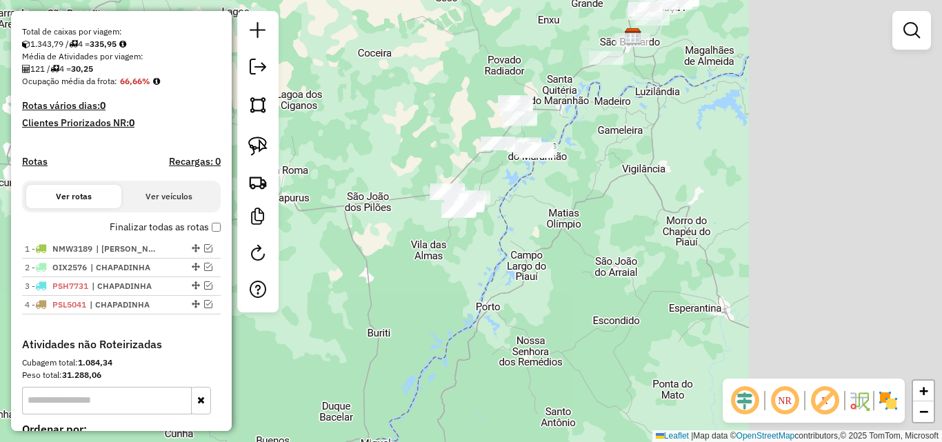
drag, startPoint x: 522, startPoint y: 233, endPoint x: 313, endPoint y: 257, distance: 210.4
click at [313, 257] on div "Janela de atendimento Grade de atendimento Capacidade Transportadoras Veículos …" at bounding box center [471, 221] width 942 height 442
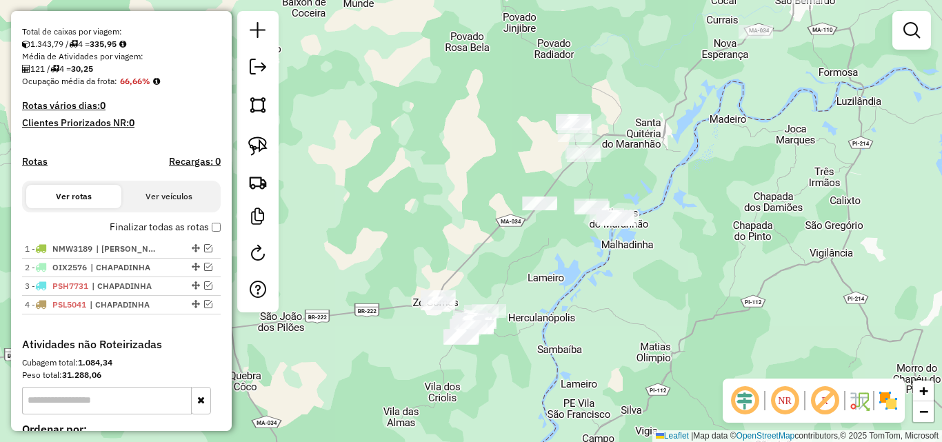
drag, startPoint x: 512, startPoint y: 188, endPoint x: 535, endPoint y: 286, distance: 100.6
click at [535, 286] on div "Janela de atendimento Grade de atendimento Capacidade Transportadoras Veículos …" at bounding box center [471, 221] width 942 height 442
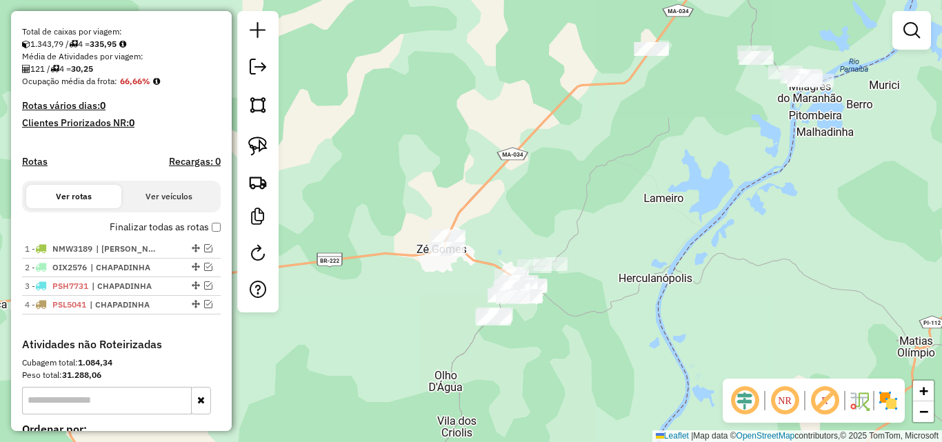
drag, startPoint x: 545, startPoint y: 303, endPoint x: 607, endPoint y: 241, distance: 88.3
click at [607, 241] on div "Janela de atendimento Grade de atendimento Capacidade Transportadoras Veículos …" at bounding box center [471, 221] width 942 height 442
click at [277, 149] on div at bounding box center [257, 161] width 41 height 301
click at [265, 146] on img at bounding box center [257, 146] width 19 height 19
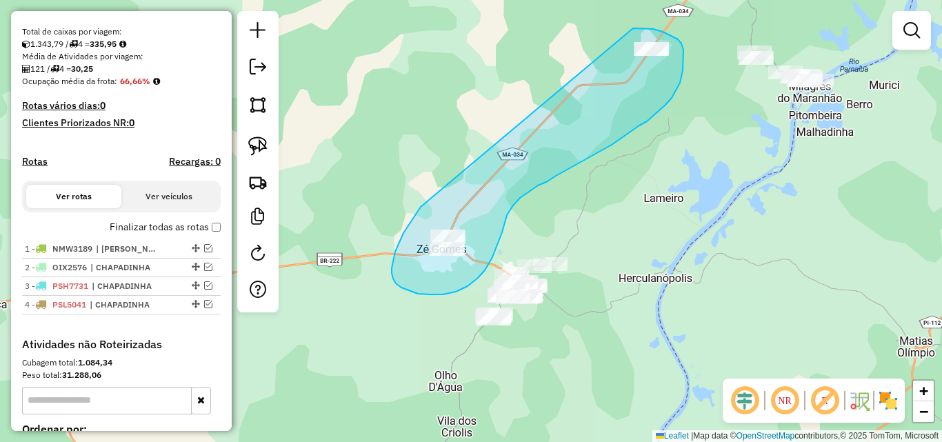
drag, startPoint x: 421, startPoint y: 207, endPoint x: 611, endPoint y: 28, distance: 261.1
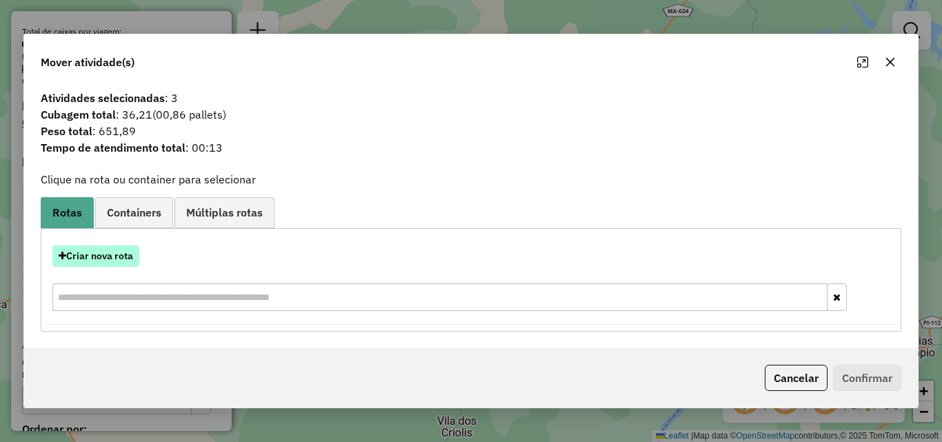
click at [107, 252] on button "Criar nova rota" at bounding box center [95, 256] width 87 height 21
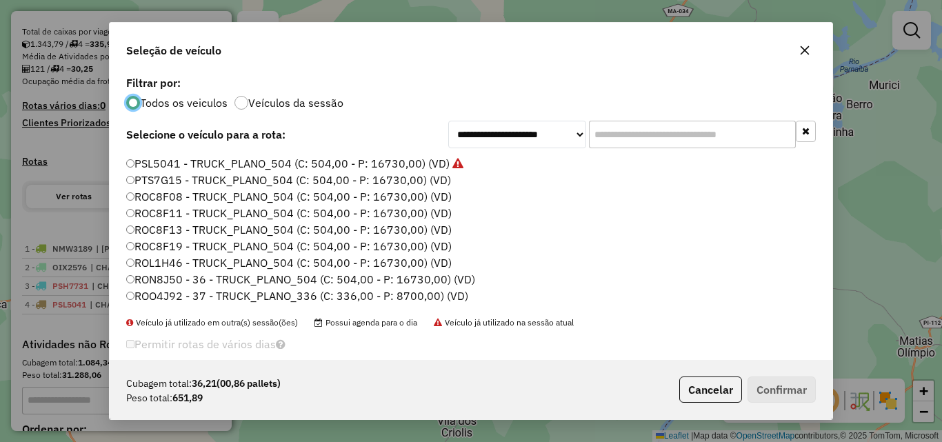
scroll to position [138, 0]
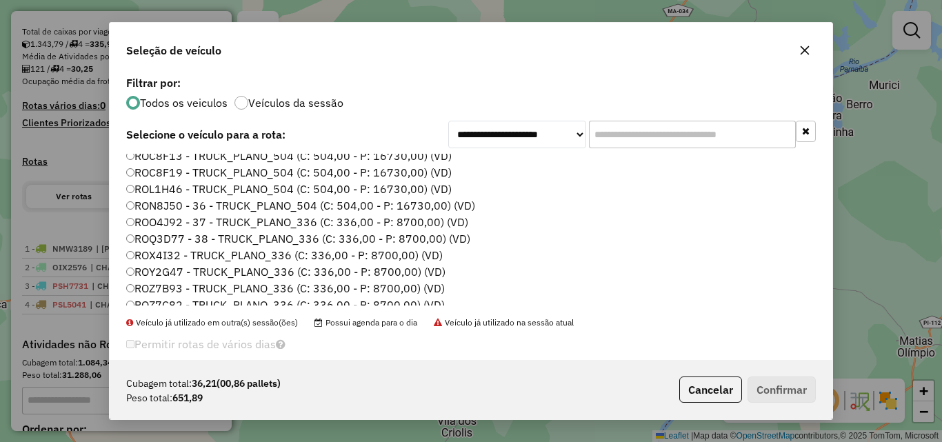
click at [343, 220] on label "ROO4J92 - 37 - TRUCK_PLANO_336 (C: 336,00 - P: 8700,00) (VD)" at bounding box center [297, 222] width 342 height 17
click at [781, 389] on button "Confirmar" at bounding box center [782, 390] width 68 height 26
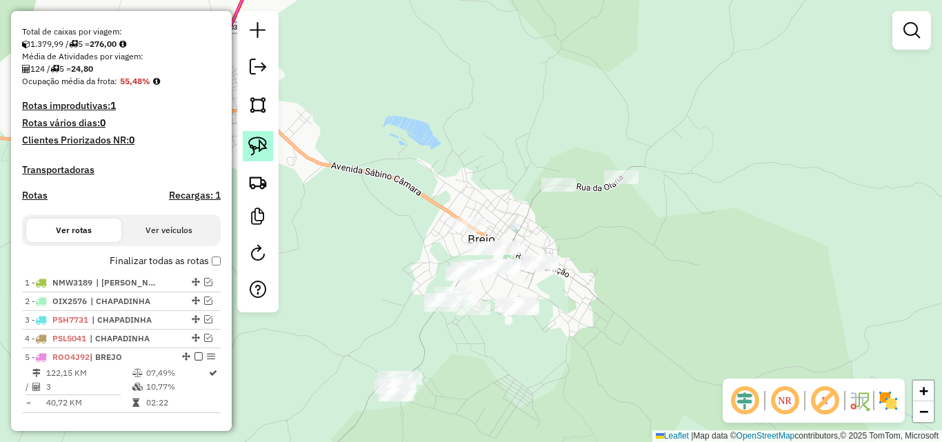
click at [259, 148] on img at bounding box center [257, 146] width 19 height 19
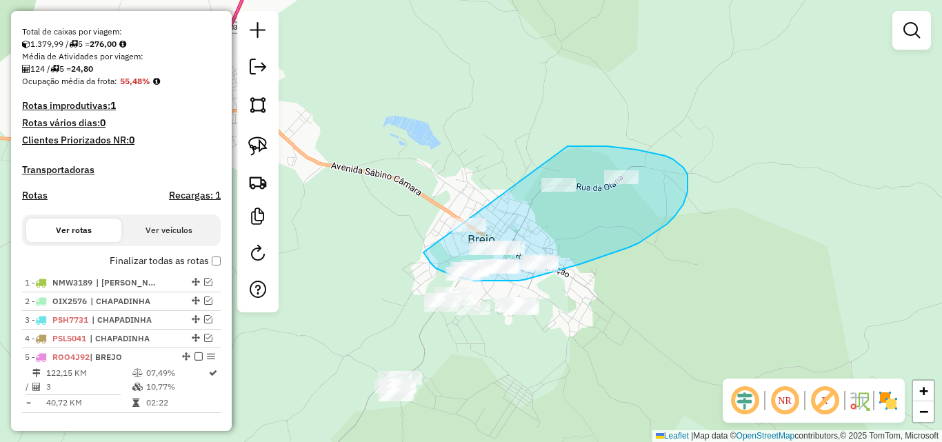
drag, startPoint x: 423, startPoint y: 252, endPoint x: 539, endPoint y: 146, distance: 156.7
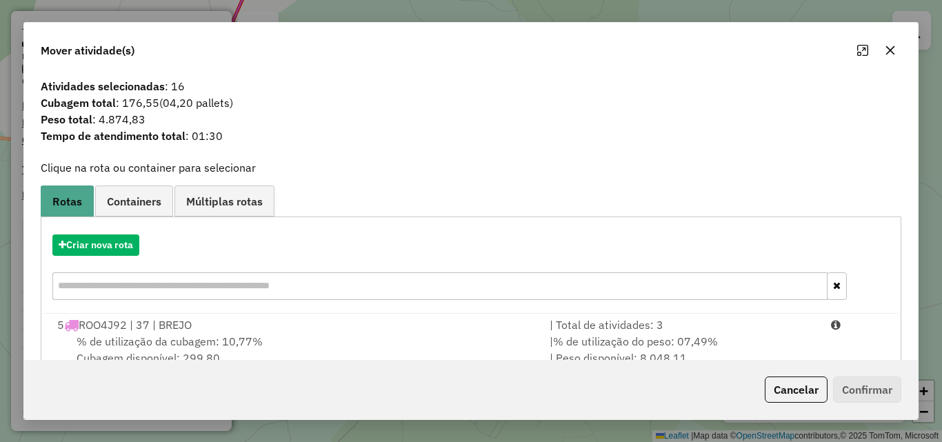
scroll to position [33, 0]
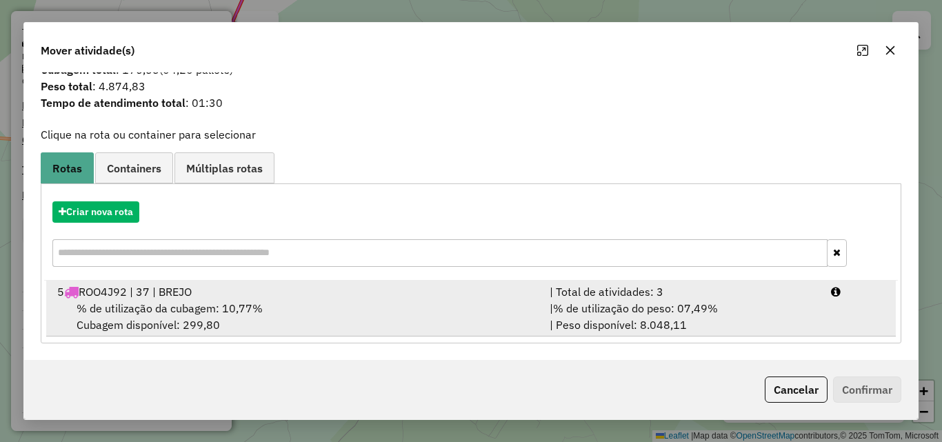
click at [340, 314] on div "% de utilização da cubagem: 10,77% Cubagem disponível: 299,80" at bounding box center [295, 316] width 492 height 33
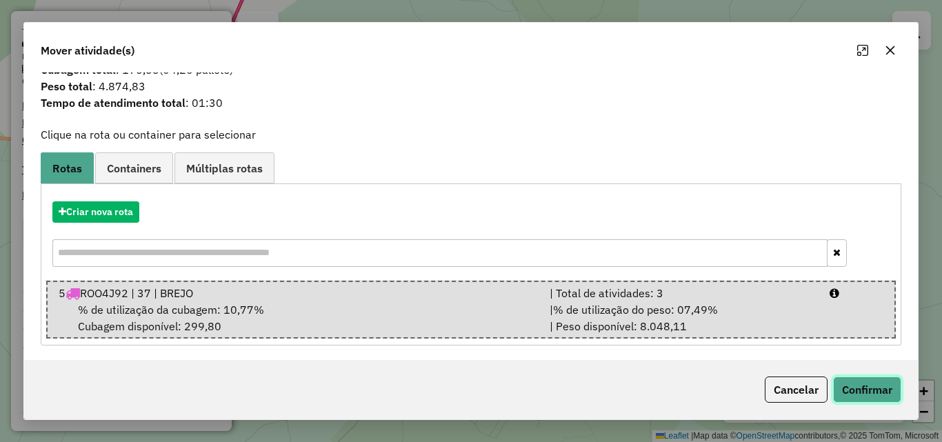
click at [856, 378] on button "Confirmar" at bounding box center [867, 390] width 68 height 26
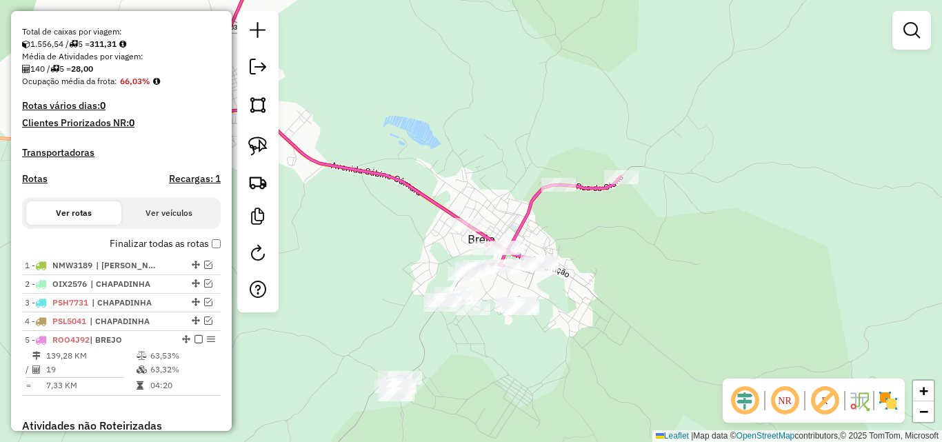
scroll to position [0, 0]
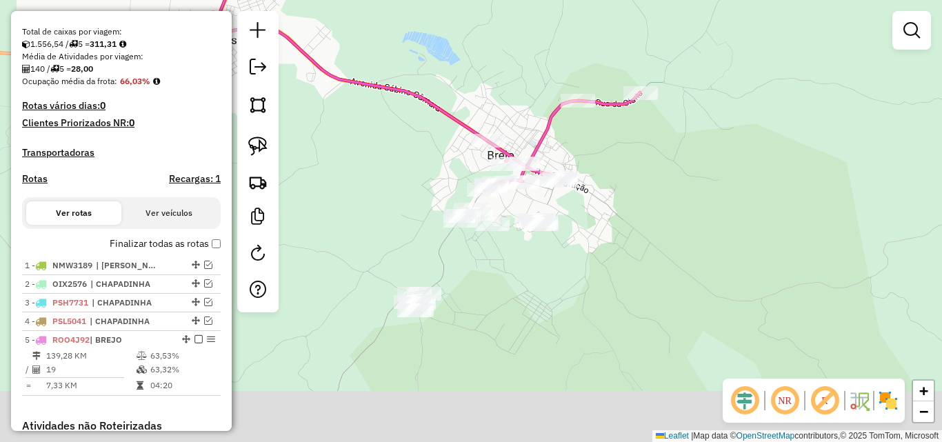
drag, startPoint x: 315, startPoint y: 198, endPoint x: 335, endPoint y: 99, distance: 101.2
click at [335, 99] on div "Janela de atendimento Grade de atendimento Capacidade Transportadoras Veículos …" at bounding box center [471, 221] width 942 height 442
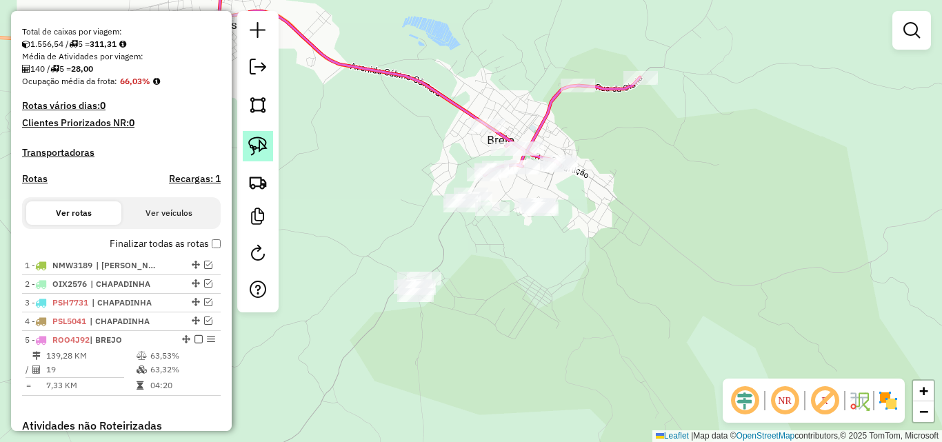
click at [255, 137] on img at bounding box center [257, 146] width 19 height 19
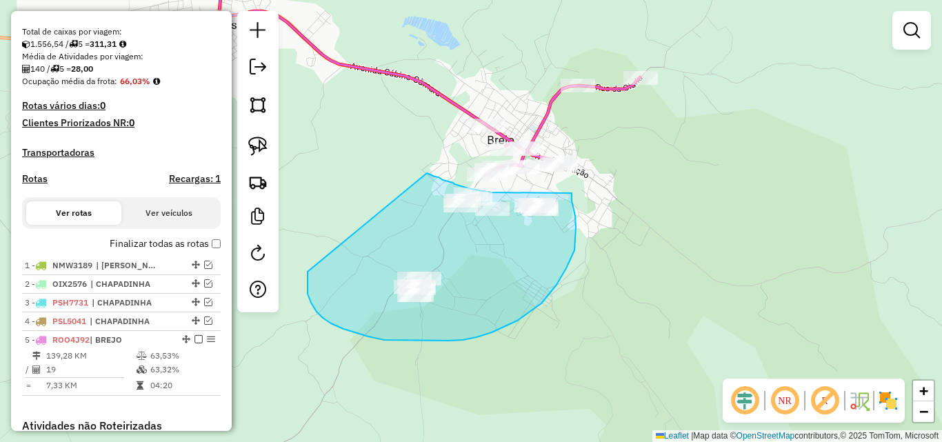
drag, startPoint x: 427, startPoint y: 173, endPoint x: 308, endPoint y: 272, distance: 154.8
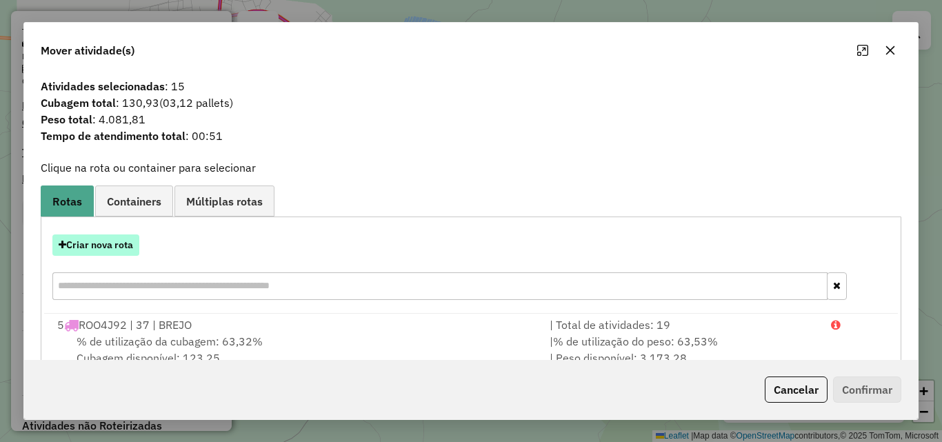
click at [101, 250] on button "Criar nova rota" at bounding box center [95, 245] width 87 height 21
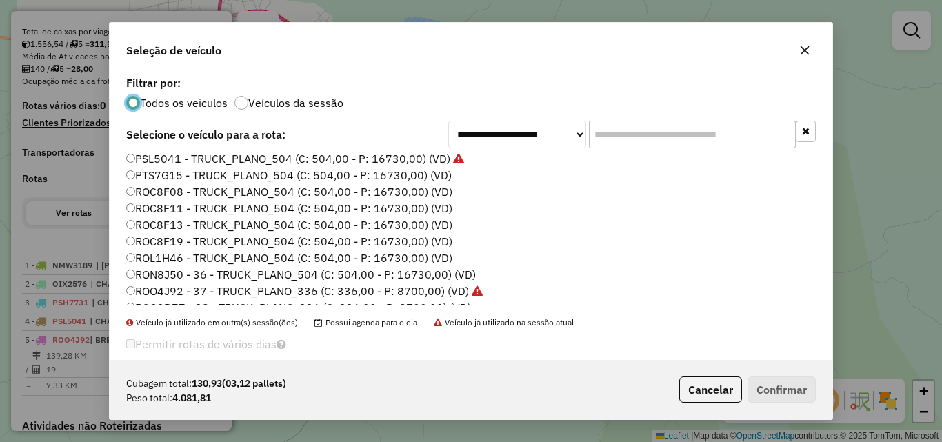
scroll to position [138, 0]
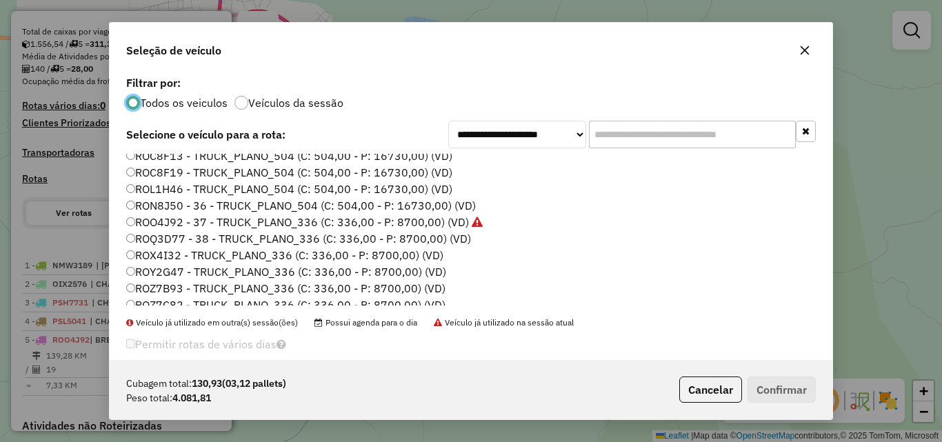
click at [442, 242] on label "ROQ3D77 - 38 - TRUCK_PLANO_336 (C: 336,00 - P: 8700,00) (VD)" at bounding box center [298, 238] width 345 height 17
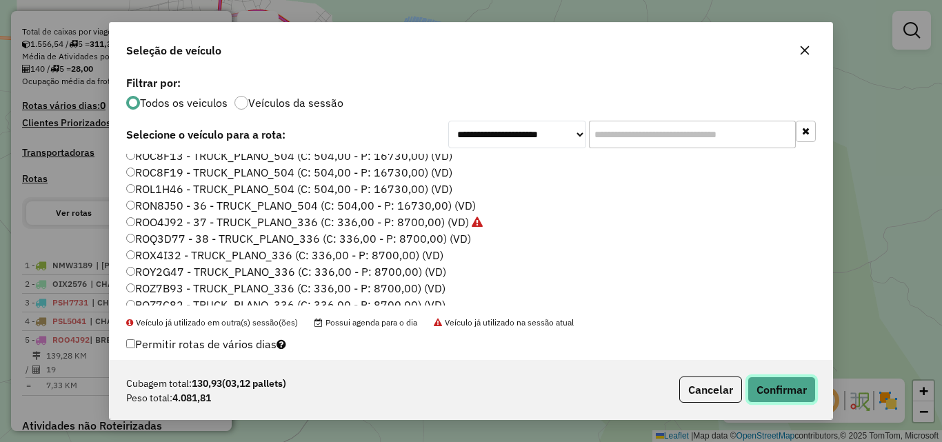
click at [790, 388] on button "Confirmar" at bounding box center [782, 390] width 68 height 26
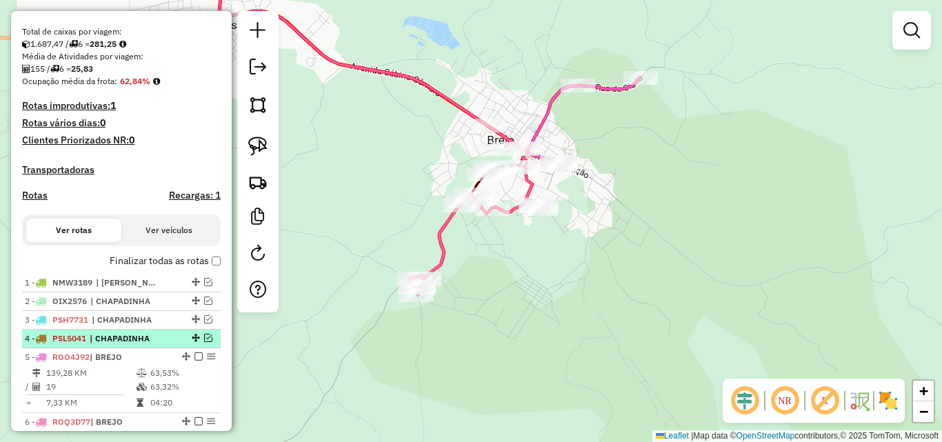
click at [205, 342] on em at bounding box center [208, 338] width 8 height 8
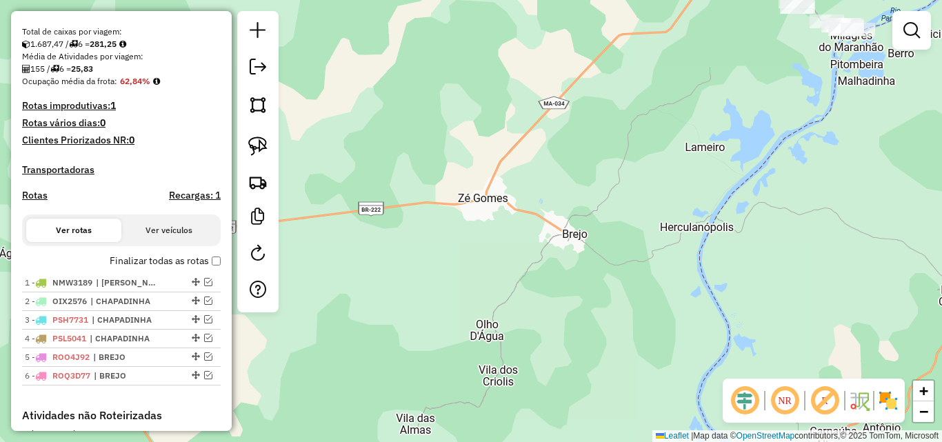
drag, startPoint x: 710, startPoint y: 217, endPoint x: 348, endPoint y: 370, distance: 393.2
click at [348, 370] on div "Janela de atendimento Grade de atendimento Capacidade Transportadoras Veículos …" at bounding box center [471, 221] width 942 height 442
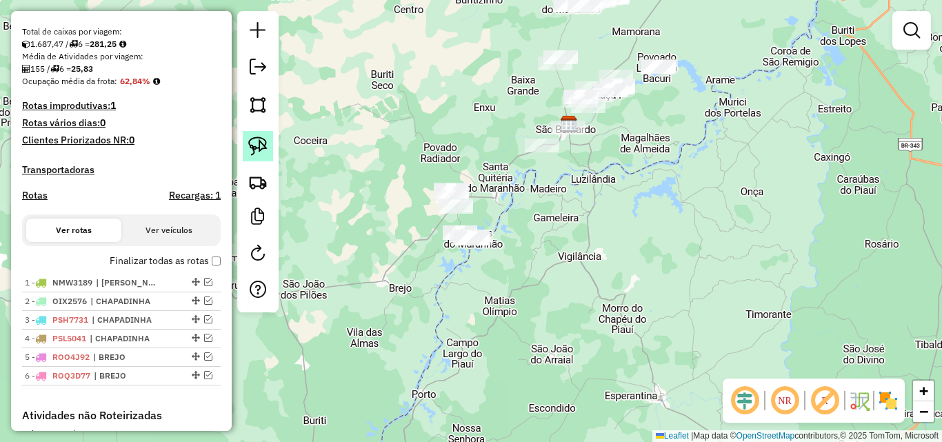
click at [260, 139] on img at bounding box center [257, 146] width 19 height 19
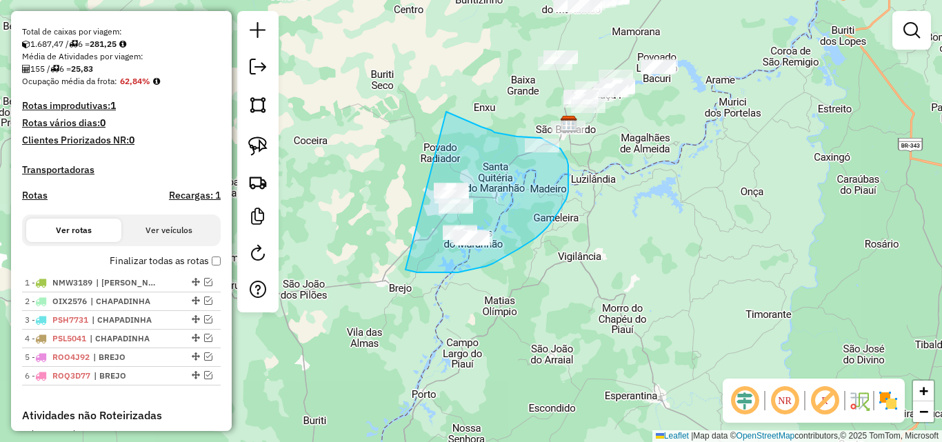
drag, startPoint x: 446, startPoint y: 112, endPoint x: 395, endPoint y: 262, distance: 158.8
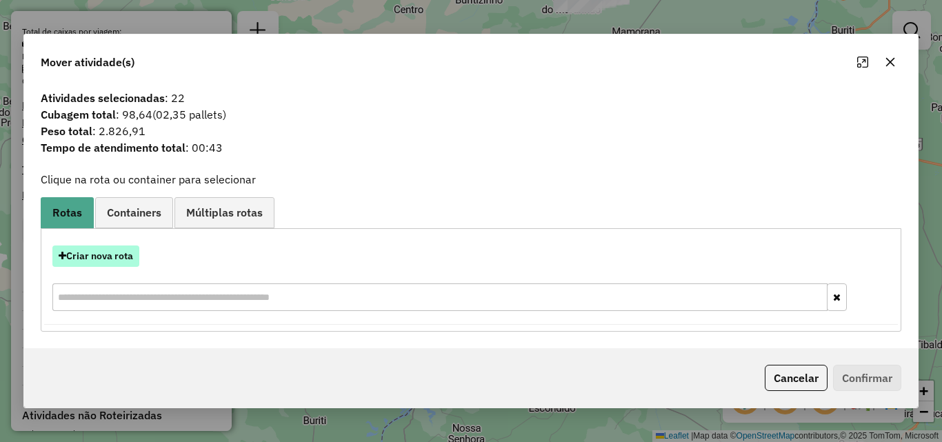
click at [117, 252] on button "Criar nova rota" at bounding box center [95, 256] width 87 height 21
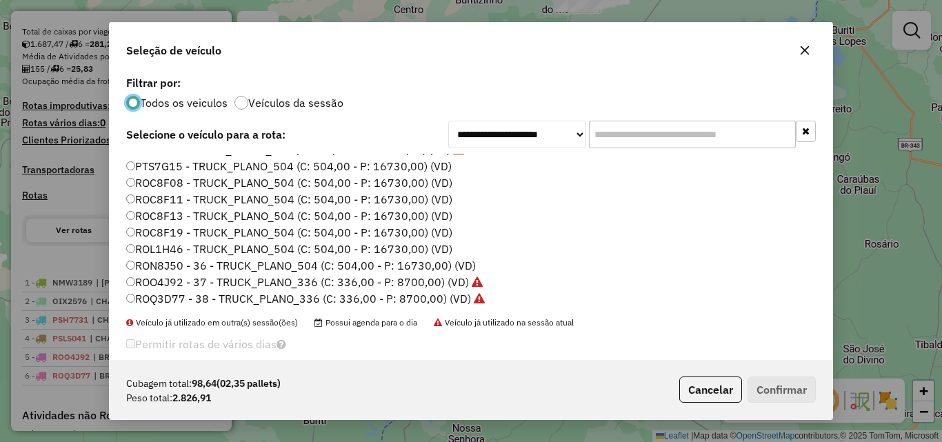
scroll to position [179, 0]
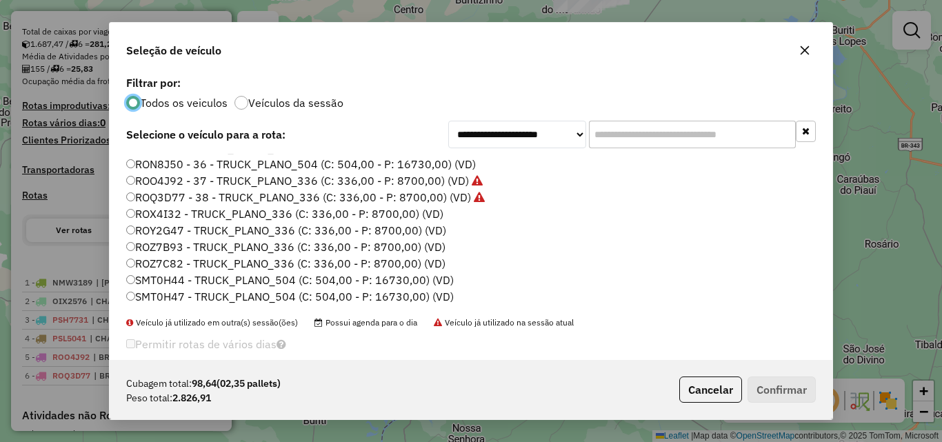
click at [440, 210] on label "ROX4I32 - TRUCK_PLANO_336 (C: 336,00 - P: 8700,00) (VD)" at bounding box center [284, 214] width 317 height 17
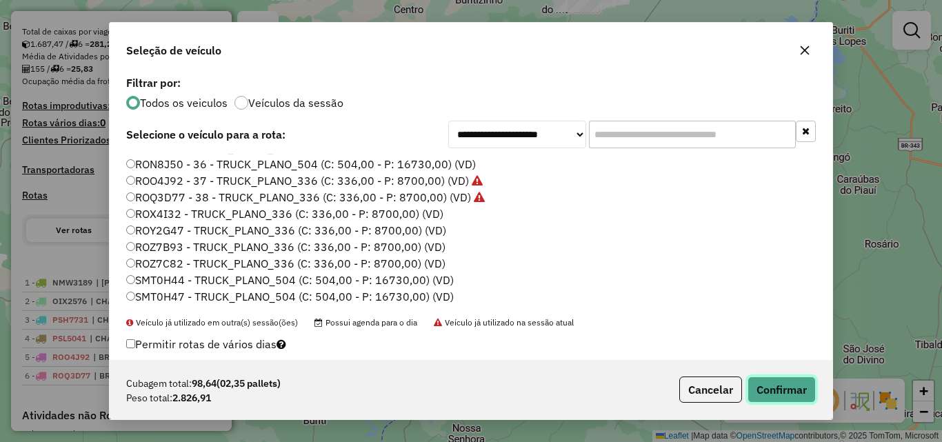
click at [789, 379] on button "Confirmar" at bounding box center [782, 390] width 68 height 26
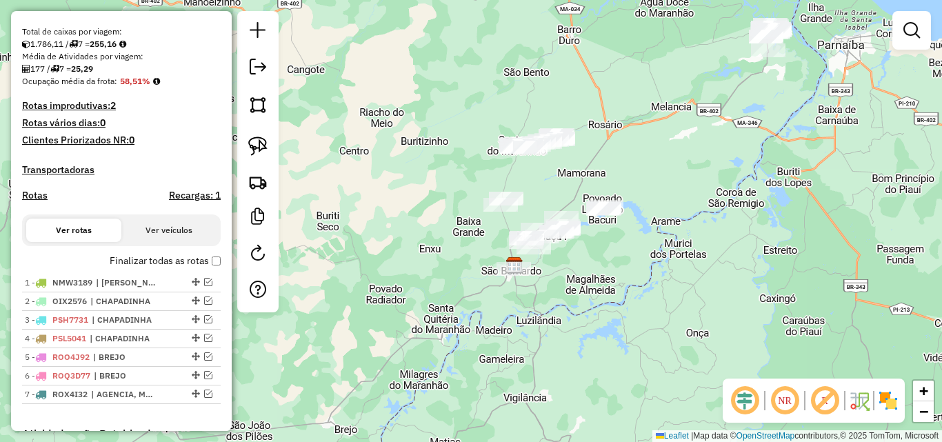
drag, startPoint x: 540, startPoint y: 183, endPoint x: 486, endPoint y: 324, distance: 151.5
click at [486, 324] on div "Janela de atendimento Grade de atendimento Capacidade Transportadoras Veículos …" at bounding box center [471, 221] width 942 height 442
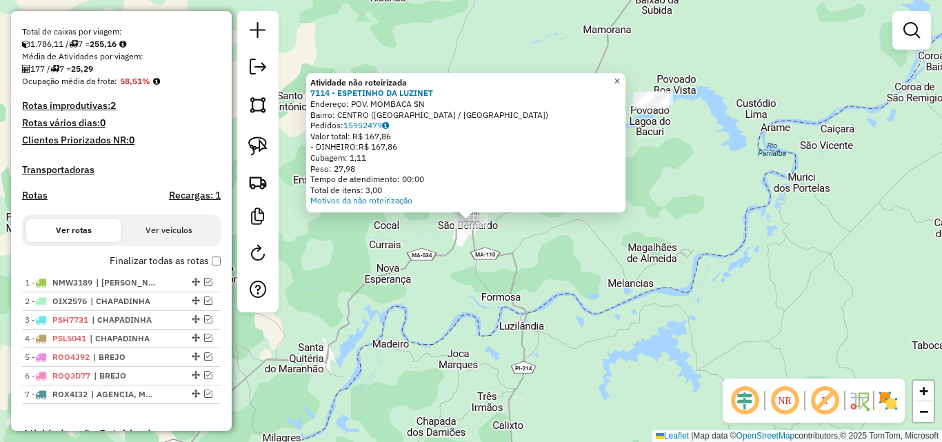
click at [620, 77] on span "×" at bounding box center [617, 81] width 6 height 12
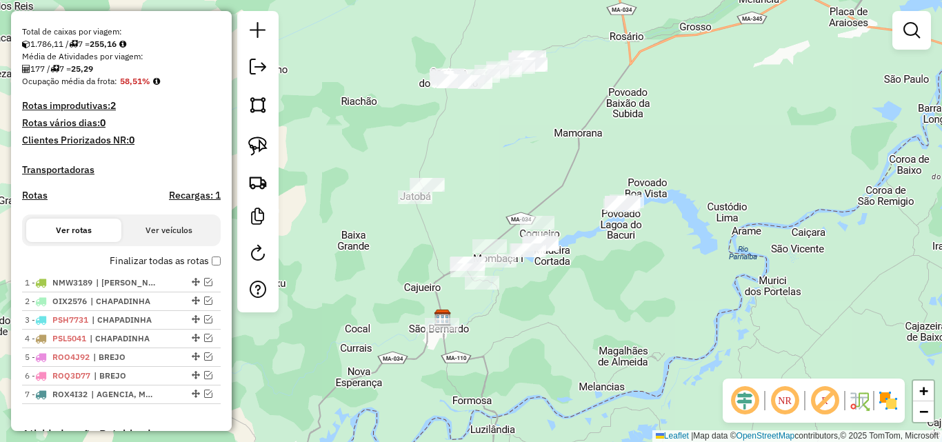
drag, startPoint x: 597, startPoint y: 231, endPoint x: 568, endPoint y: 335, distance: 107.4
click at [568, 335] on div "Janela de atendimento Grade de atendimento Capacidade Transportadoras Veículos …" at bounding box center [471, 221] width 942 height 442
click at [259, 140] on img at bounding box center [257, 146] width 19 height 19
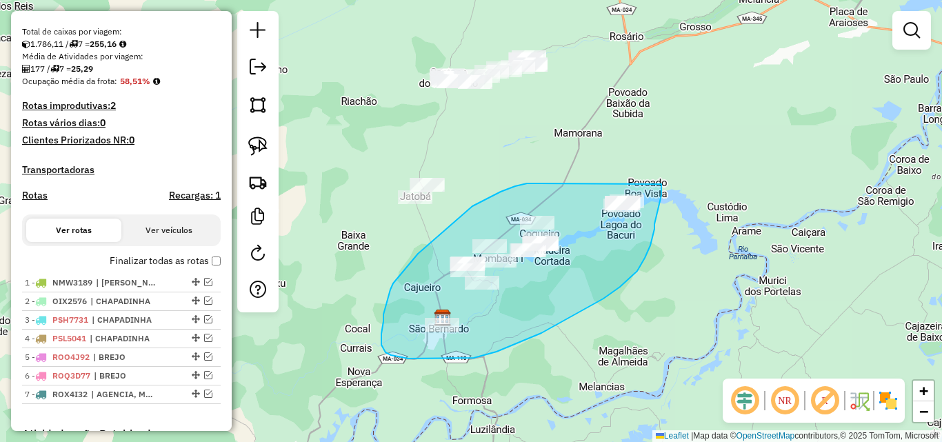
drag, startPoint x: 539, startPoint y: 183, endPoint x: 661, endPoint y: 182, distance: 122.1
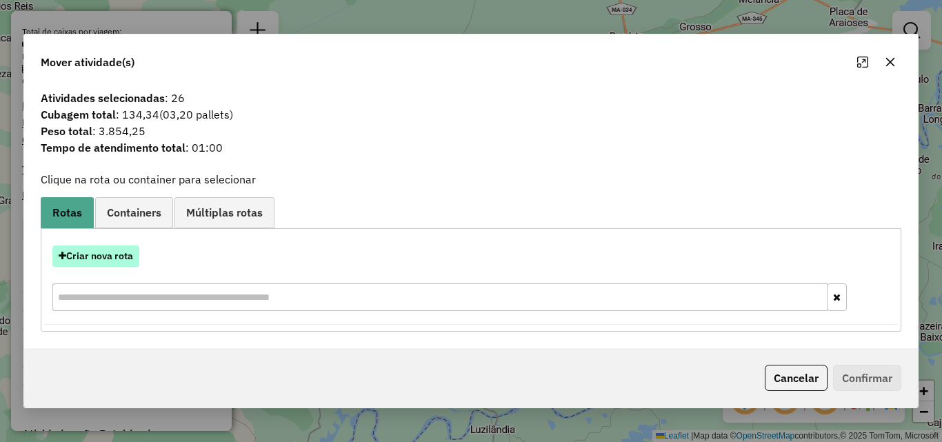
click at [117, 250] on button "Criar nova rota" at bounding box center [95, 256] width 87 height 21
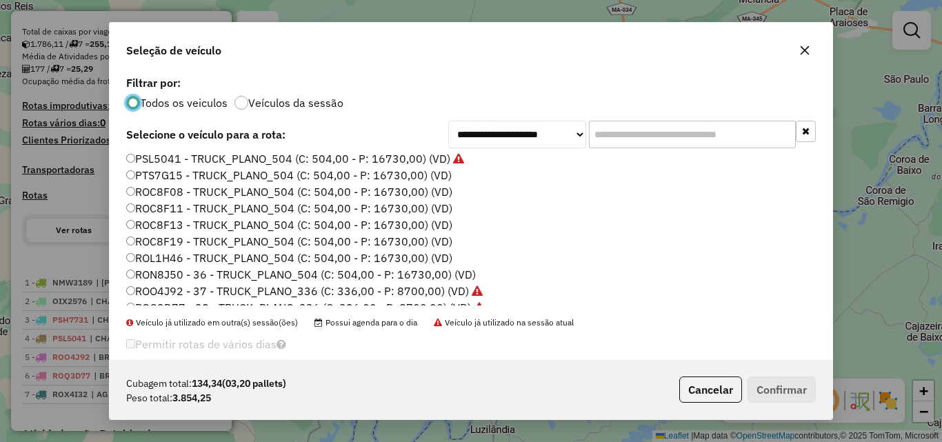
scroll to position [138, 0]
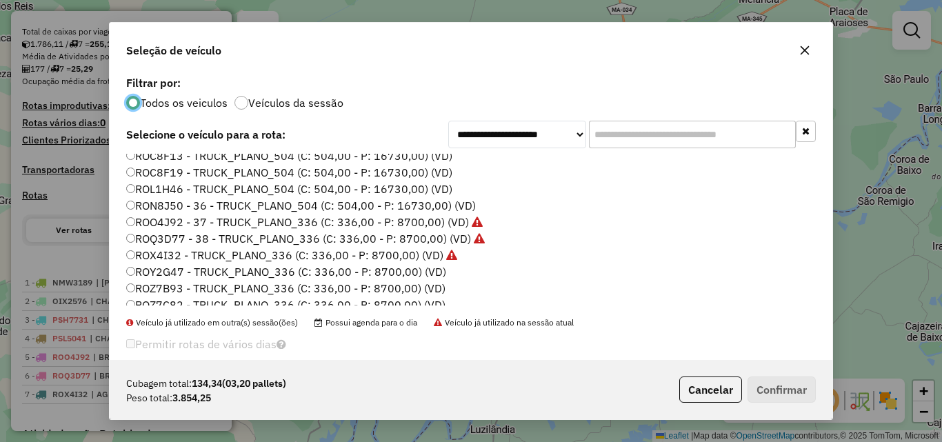
click at [427, 266] on label "ROY2G47 - TRUCK_PLANO_336 (C: 336,00 - P: 8700,00) (VD)" at bounding box center [286, 271] width 320 height 17
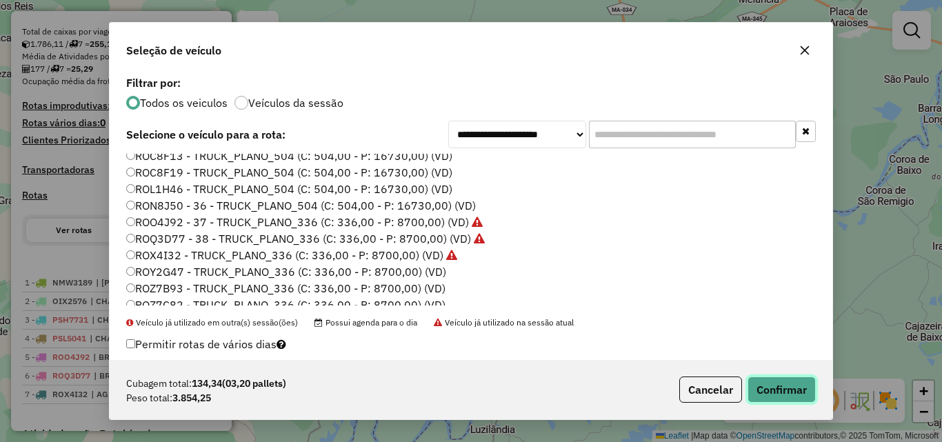
click at [775, 387] on button "Confirmar" at bounding box center [782, 390] width 68 height 26
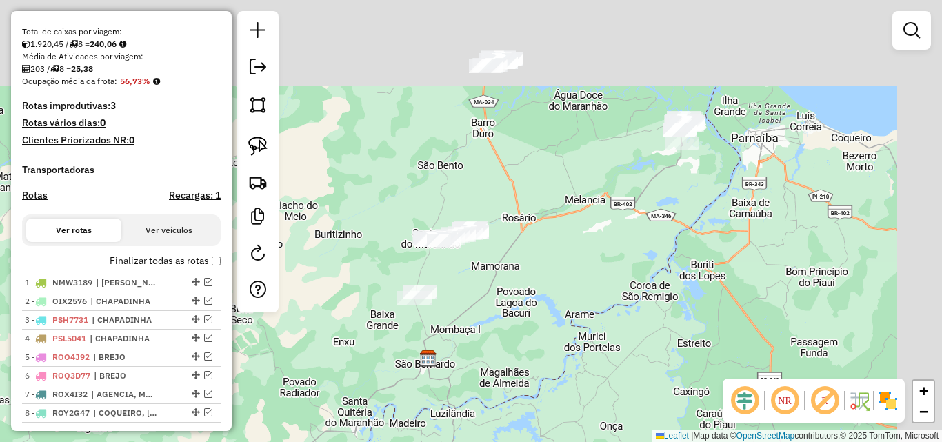
drag, startPoint x: 626, startPoint y: 189, endPoint x: 548, endPoint y: 263, distance: 107.3
click at [571, 283] on div "Janela de atendimento Grade de atendimento Capacidade Transportadoras Veículos …" at bounding box center [471, 221] width 942 height 442
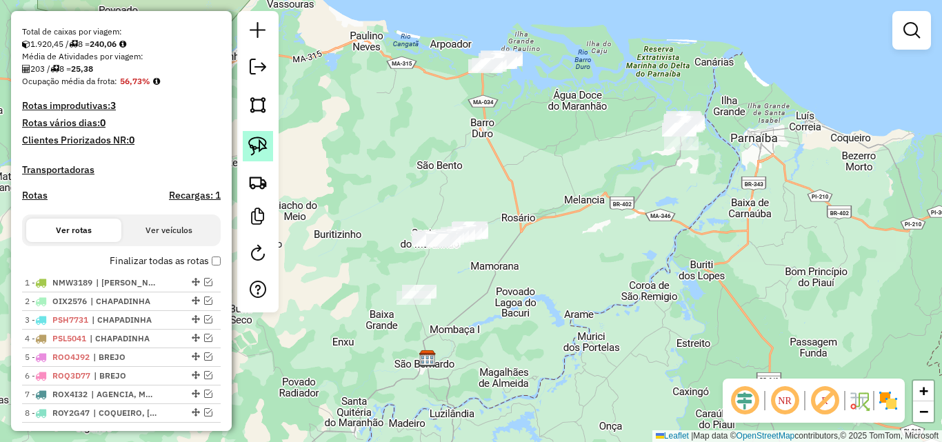
click at [270, 143] on link at bounding box center [258, 146] width 30 height 30
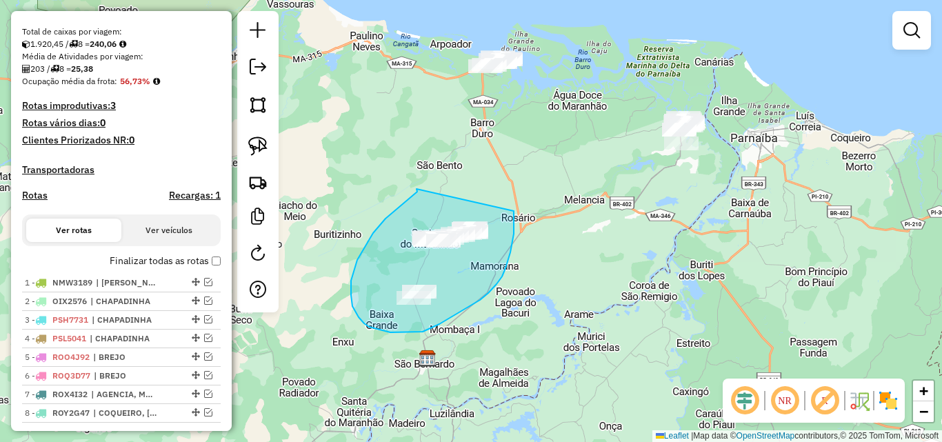
drag, startPoint x: 417, startPoint y: 189, endPoint x: 514, endPoint y: 211, distance: 99.7
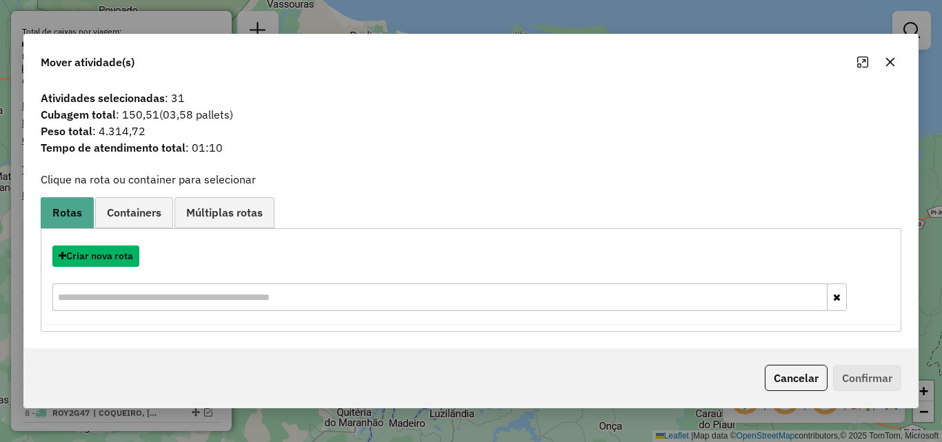
click at [120, 256] on button "Criar nova rota" at bounding box center [95, 256] width 87 height 21
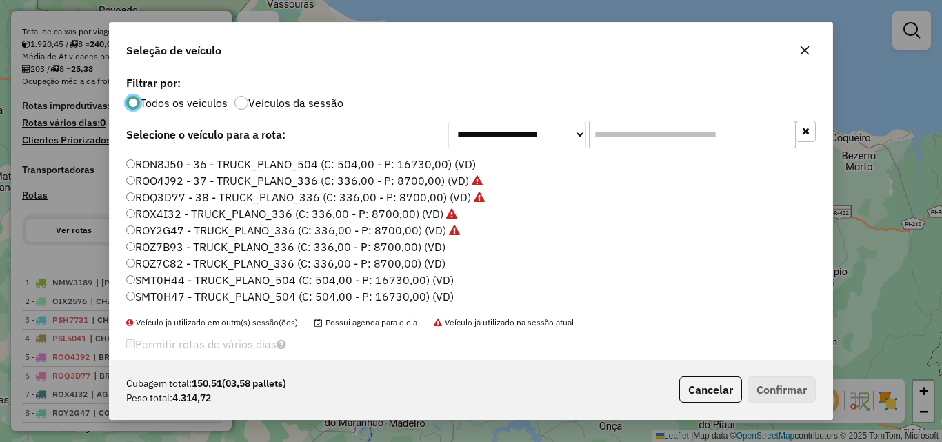
scroll to position [41, 0]
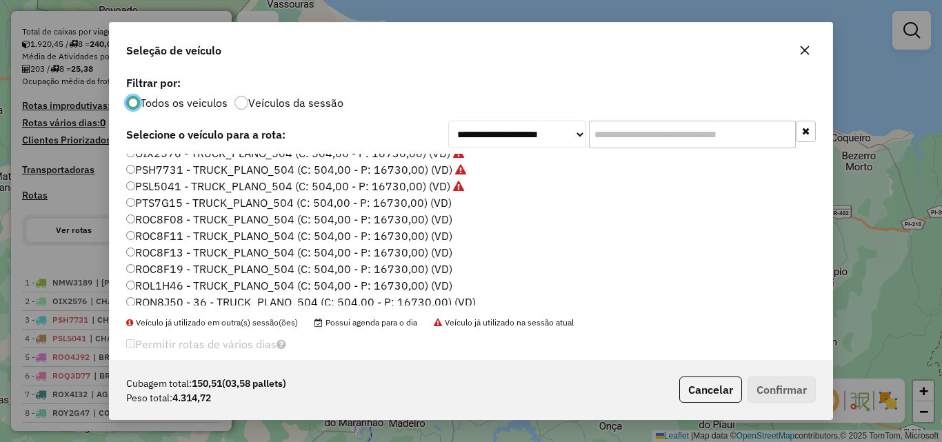
click at [441, 199] on label "PTS7G15 - TRUCK_PLANO_504 (C: 504,00 - P: 16730,00) (VD)" at bounding box center [289, 203] width 326 height 17
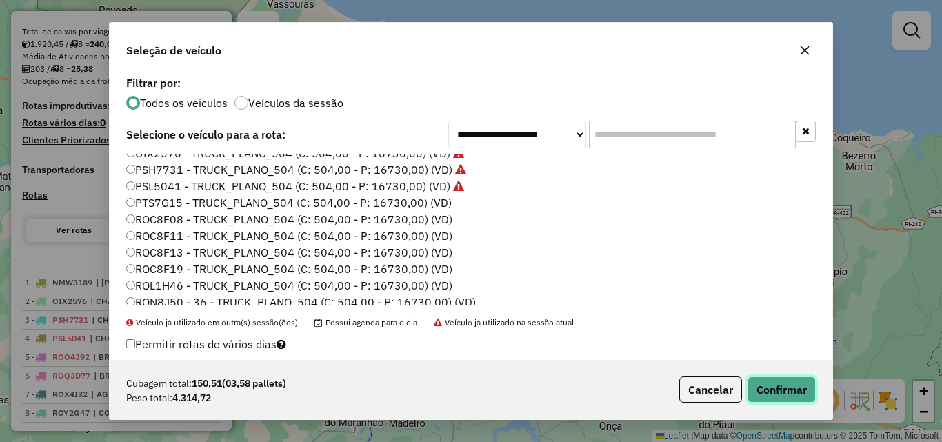
click at [786, 383] on button "Confirmar" at bounding box center [782, 390] width 68 height 26
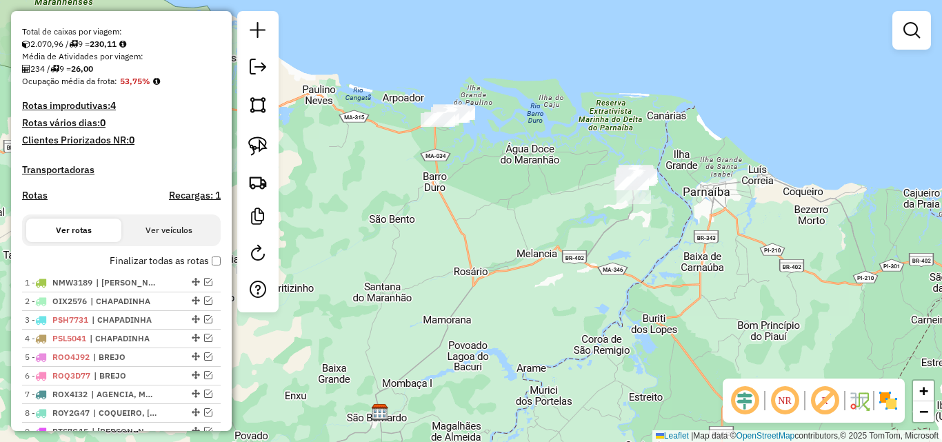
drag, startPoint x: 548, startPoint y: 190, endPoint x: 436, endPoint y: 266, distance: 136.0
click at [444, 275] on div "Janela de atendimento Grade de atendimento Capacidade Transportadoras Veículos …" at bounding box center [471, 221] width 942 height 442
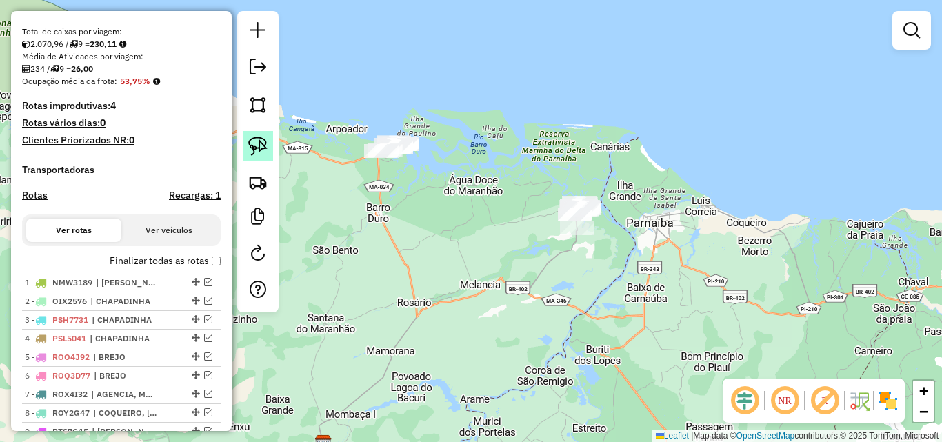
click at [269, 144] on link at bounding box center [258, 146] width 30 height 30
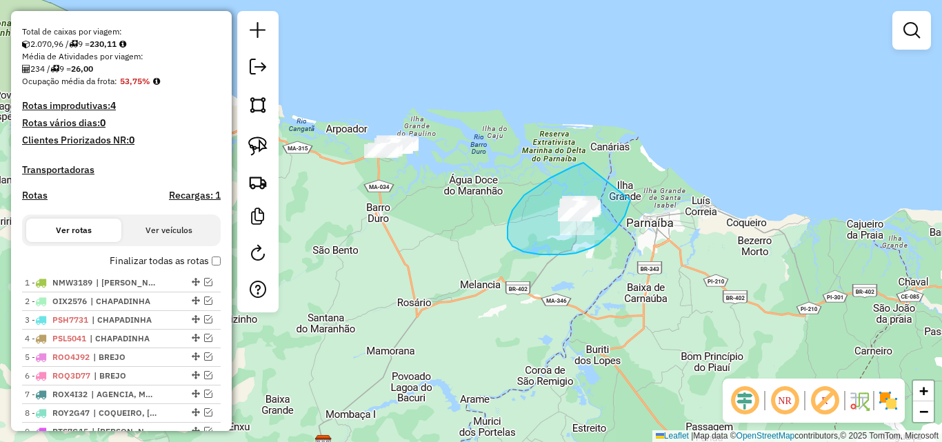
drag, startPoint x: 584, startPoint y: 163, endPoint x: 631, endPoint y: 191, distance: 55.4
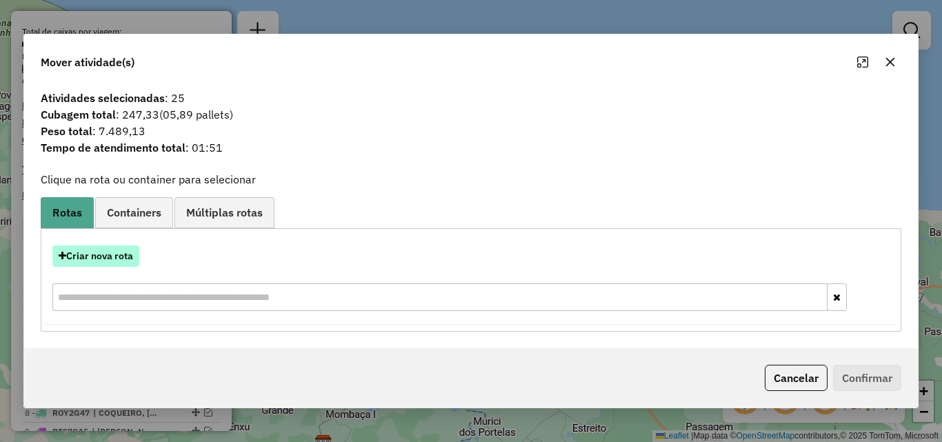
click at [115, 248] on button "Criar nova rota" at bounding box center [95, 256] width 87 height 21
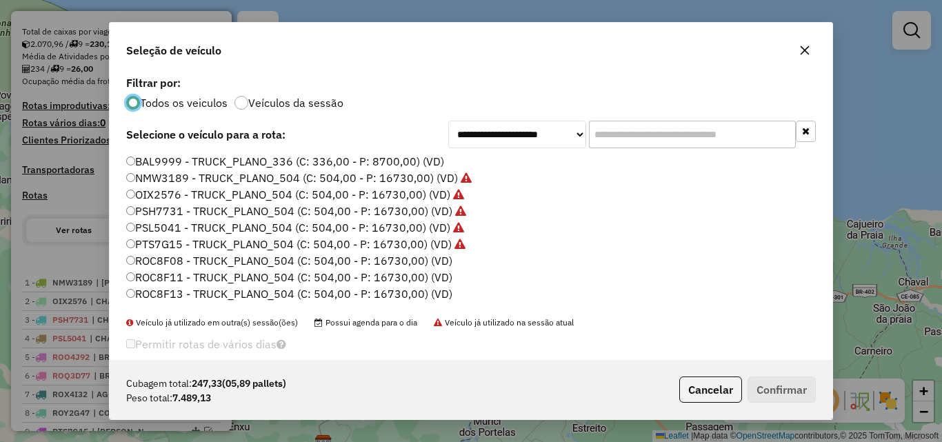
scroll to position [8, 4]
click at [417, 258] on label "ROC8F08 - TRUCK_PLANO_504 (C: 504,00 - P: 16730,00) (VD)" at bounding box center [289, 260] width 326 height 17
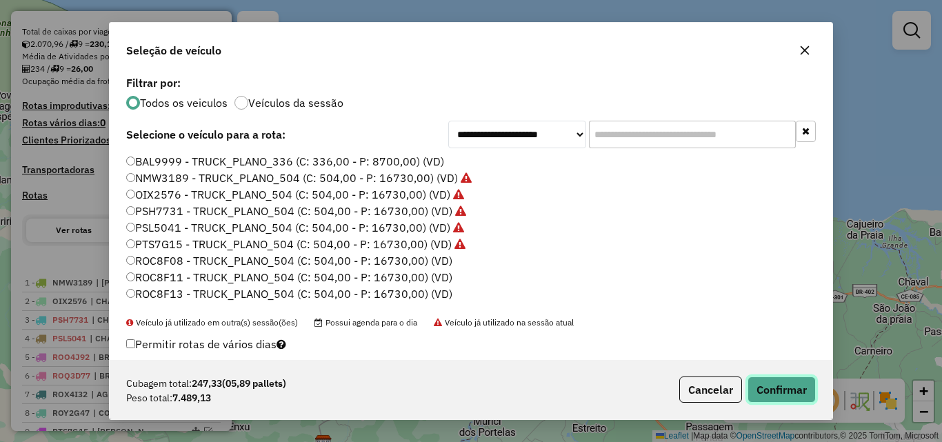
click at [782, 388] on button "Confirmar" at bounding box center [782, 390] width 68 height 26
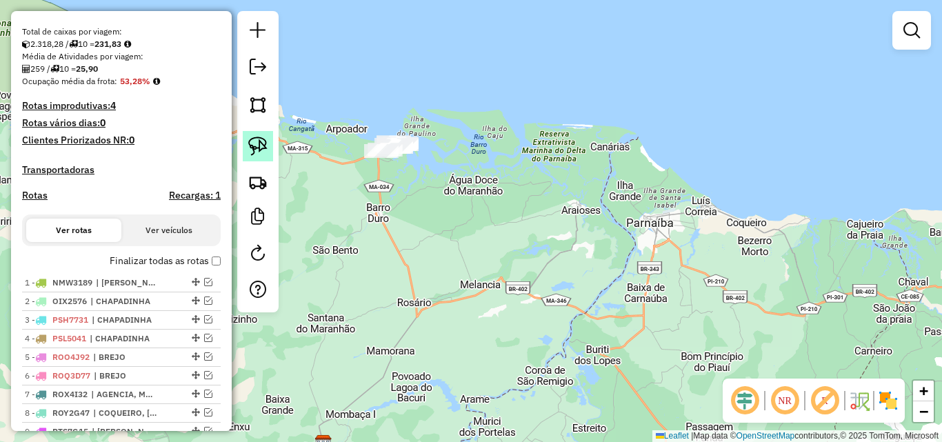
click at [259, 140] on img at bounding box center [257, 146] width 19 height 19
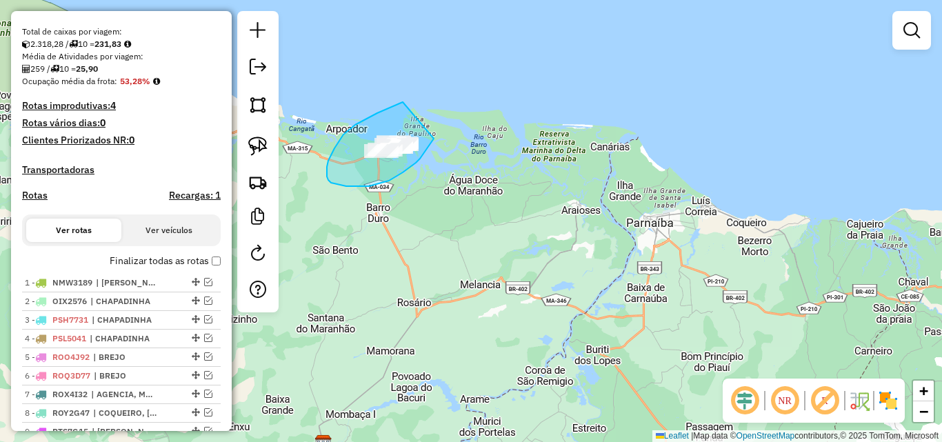
drag, startPoint x: 403, startPoint y: 102, endPoint x: 434, endPoint y: 139, distance: 48.0
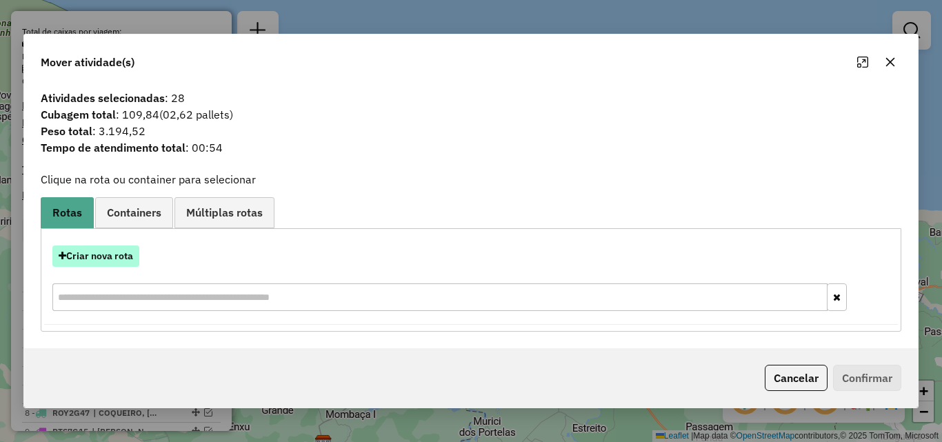
click at [111, 252] on button "Criar nova rota" at bounding box center [95, 256] width 87 height 21
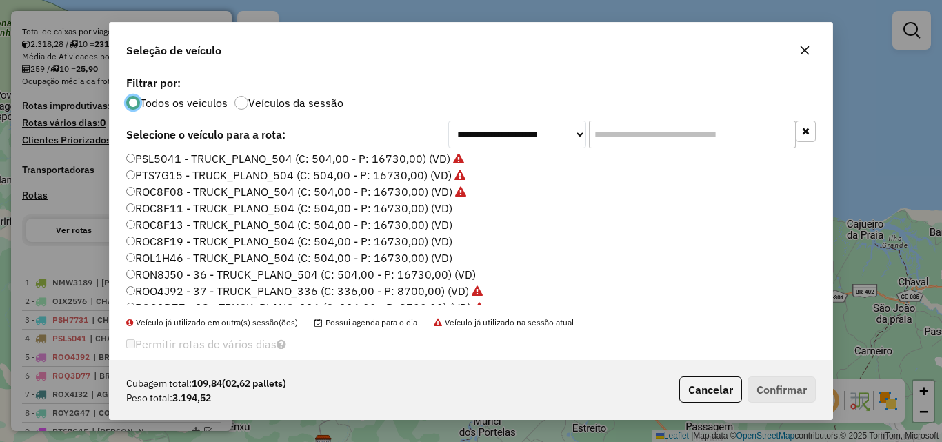
scroll to position [138, 0]
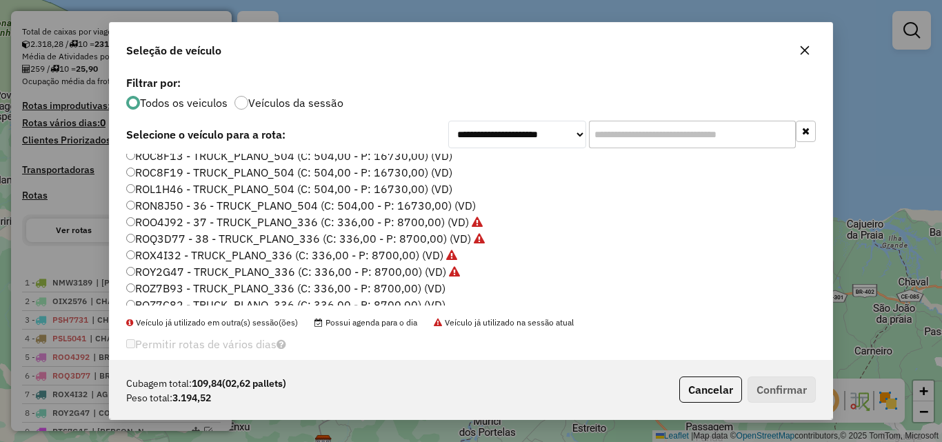
click at [408, 287] on label "ROZ7B93 - TRUCK_PLANO_336 (C: 336,00 - P: 8700,00) (VD)" at bounding box center [285, 288] width 319 height 17
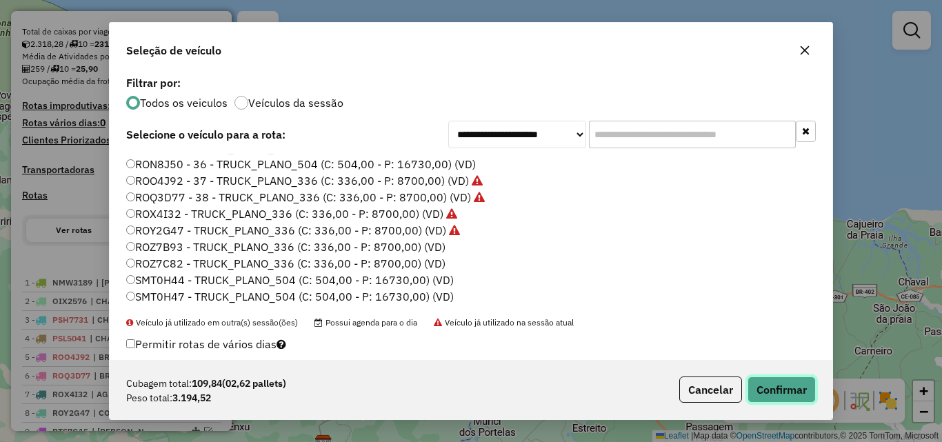
click at [787, 388] on button "Confirmar" at bounding box center [782, 390] width 68 height 26
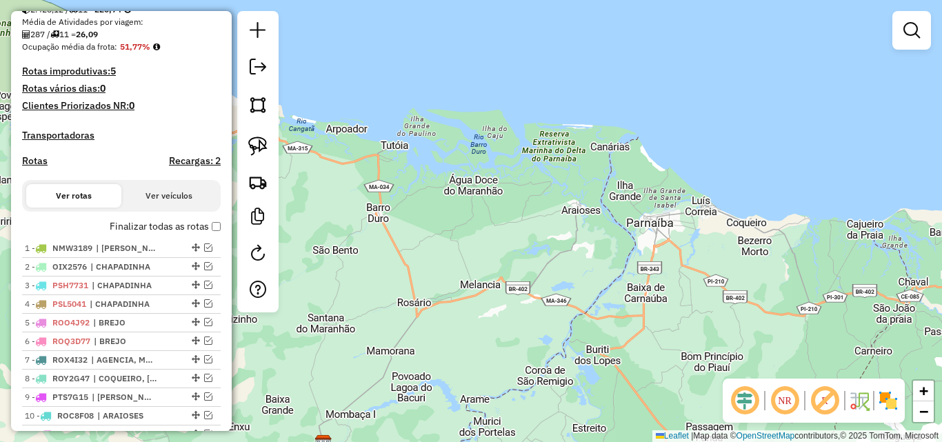
scroll to position [345, 0]
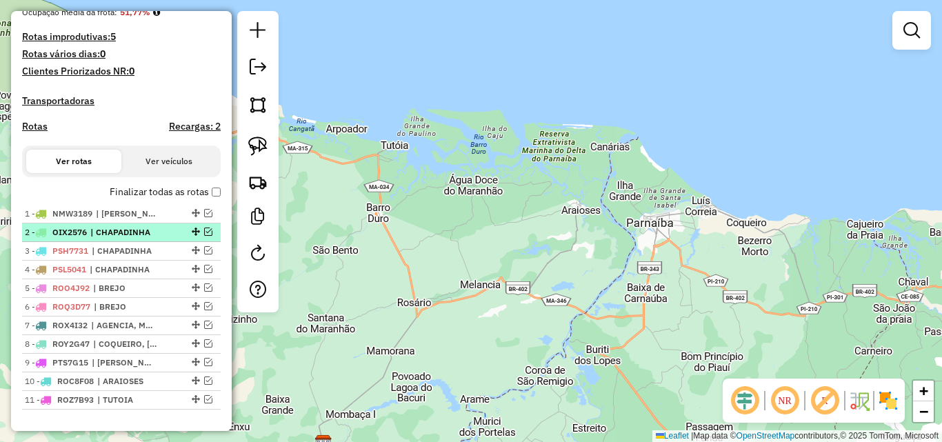
click at [206, 236] on em at bounding box center [208, 232] width 8 height 8
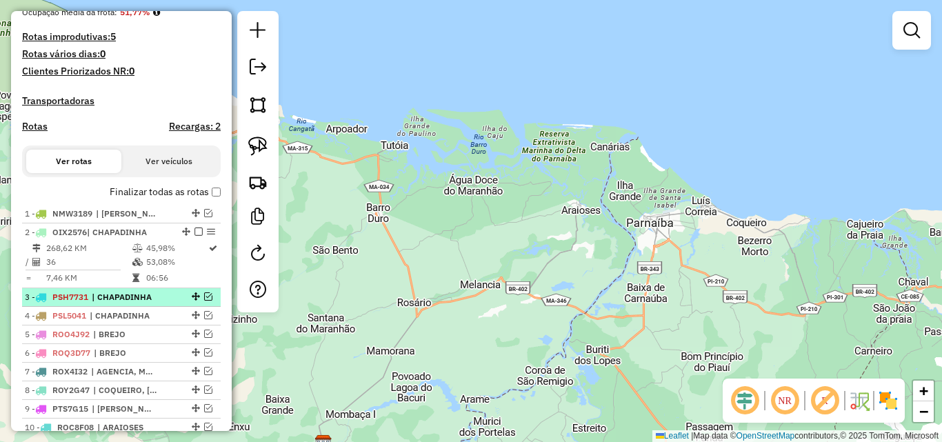
click at [204, 301] on em at bounding box center [208, 296] width 8 height 8
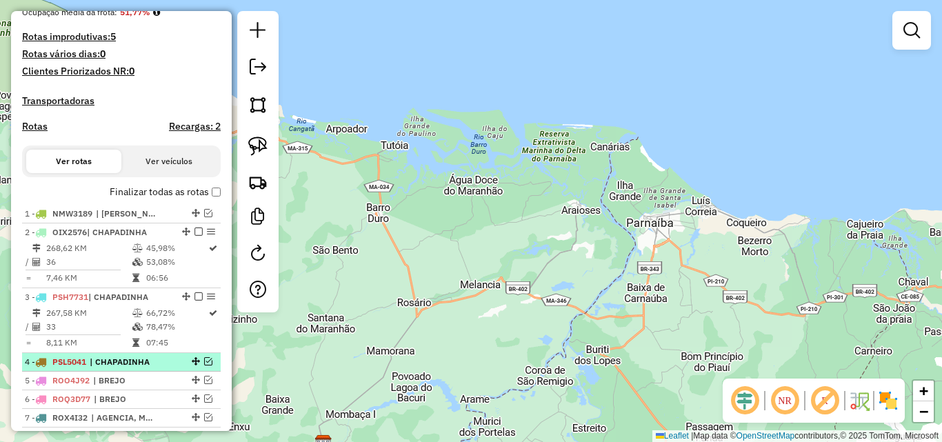
click at [206, 366] on em at bounding box center [208, 361] width 8 height 8
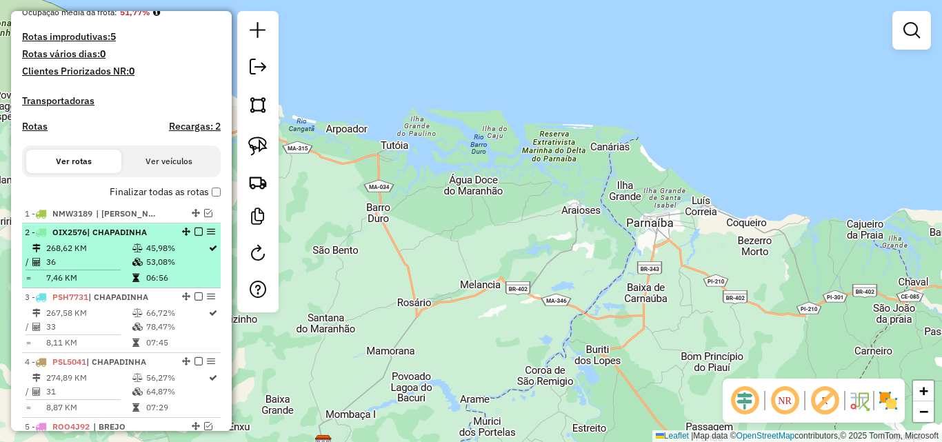
scroll to position [414, 0]
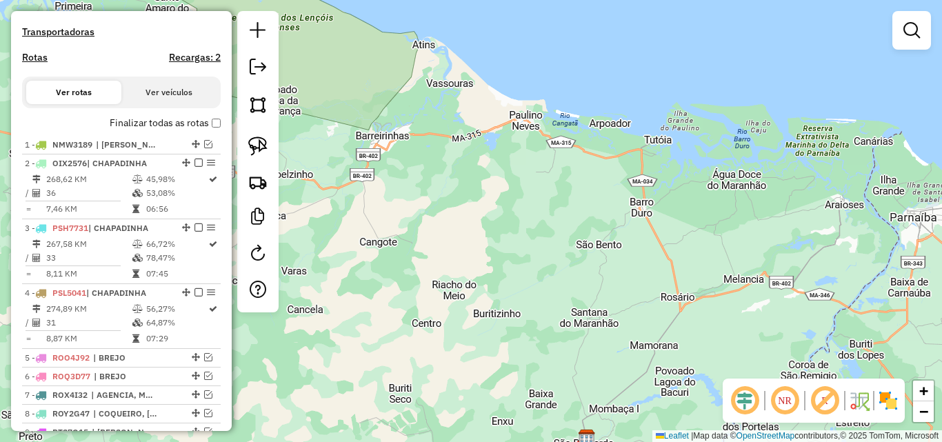
drag, startPoint x: 395, startPoint y: 261, endPoint x: 783, endPoint y: 279, distance: 388.1
click at [778, 279] on div "Janela de atendimento Grade de atendimento Capacidade Transportadoras Veículos …" at bounding box center [471, 221] width 942 height 442
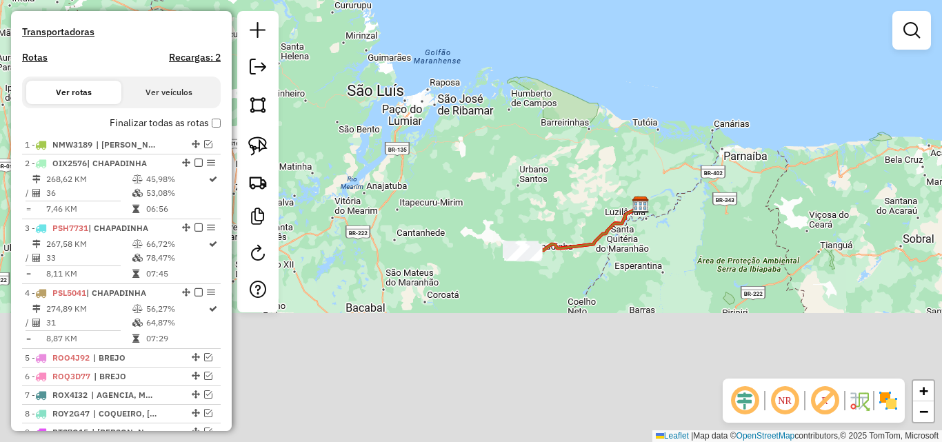
drag, startPoint x: 570, startPoint y: 306, endPoint x: 535, endPoint y: 193, distance: 118.3
click at [569, 167] on div "Janela de atendimento Grade de atendimento Capacidade Transportadoras Veículos …" at bounding box center [471, 221] width 942 height 442
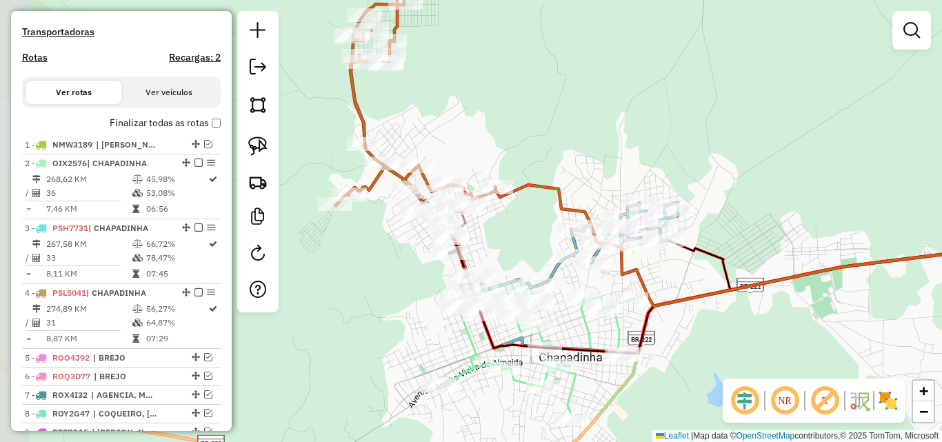
drag, startPoint x: 561, startPoint y: 232, endPoint x: 594, endPoint y: 161, distance: 78.1
click at [594, 161] on div "Janela de atendimento Grade de atendimento Capacidade Transportadoras Veículos …" at bounding box center [471, 221] width 942 height 442
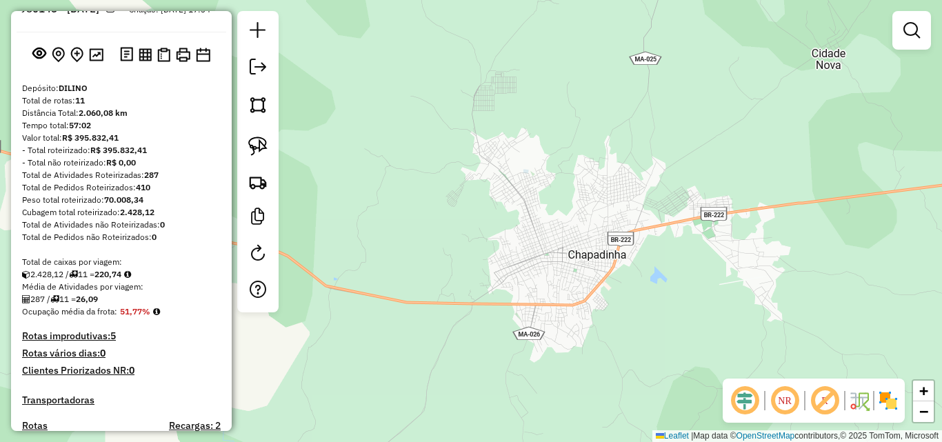
scroll to position [0, 0]
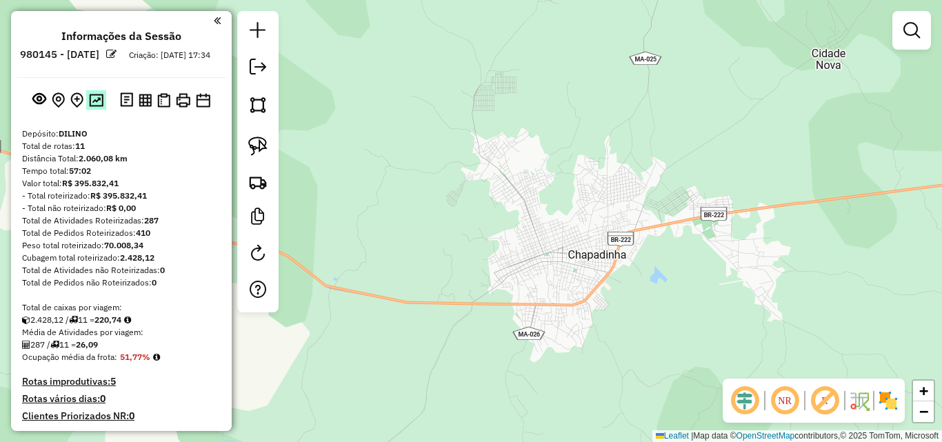
click at [91, 107] on img at bounding box center [96, 100] width 14 height 13
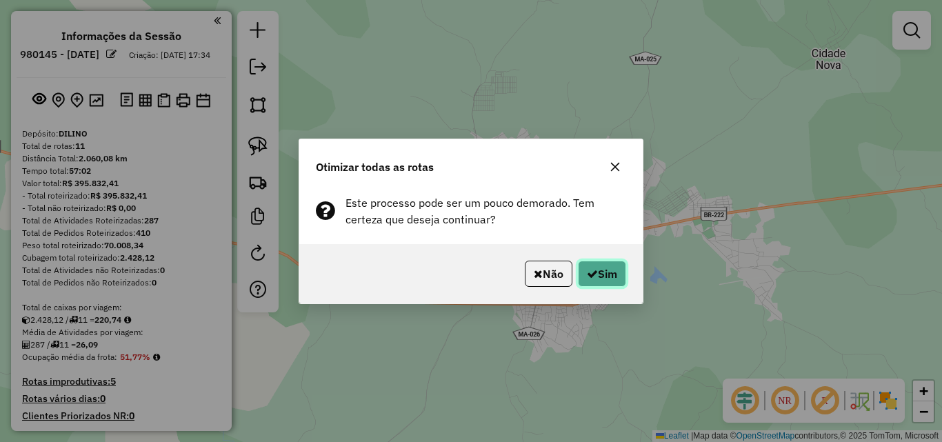
click at [605, 277] on button "Sim" at bounding box center [602, 274] width 48 height 26
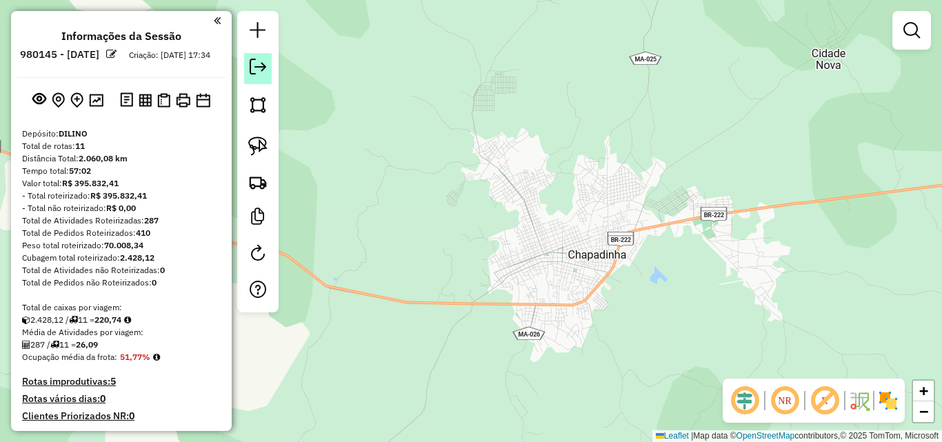
click at [264, 73] on em at bounding box center [258, 67] width 17 height 17
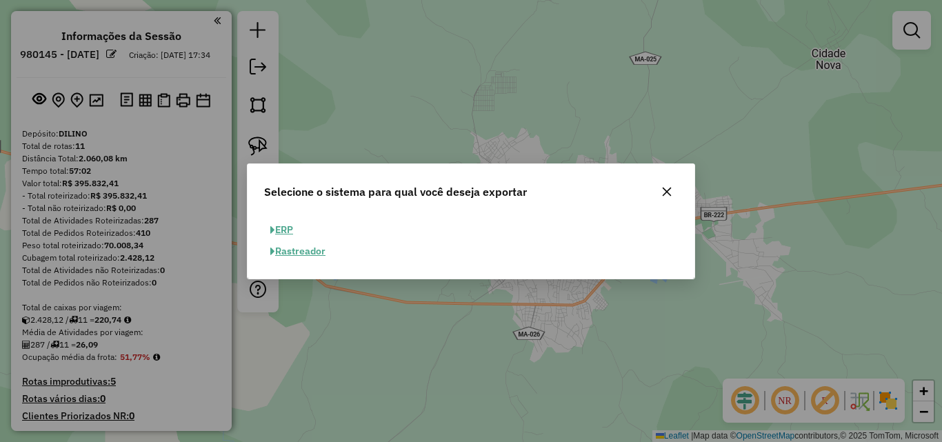
click at [287, 226] on button "ERP" at bounding box center [281, 229] width 35 height 21
select select "**"
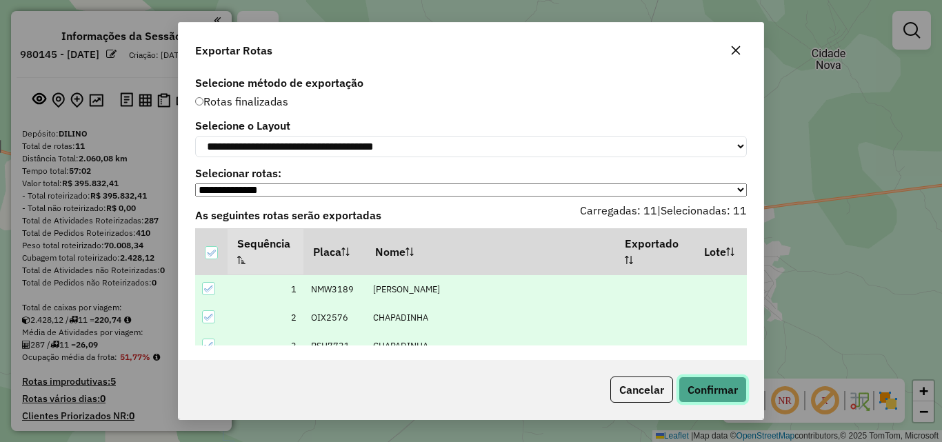
click at [702, 386] on button "Confirmar" at bounding box center [713, 390] width 68 height 26
